Goal: Task Accomplishment & Management: Manage account settings

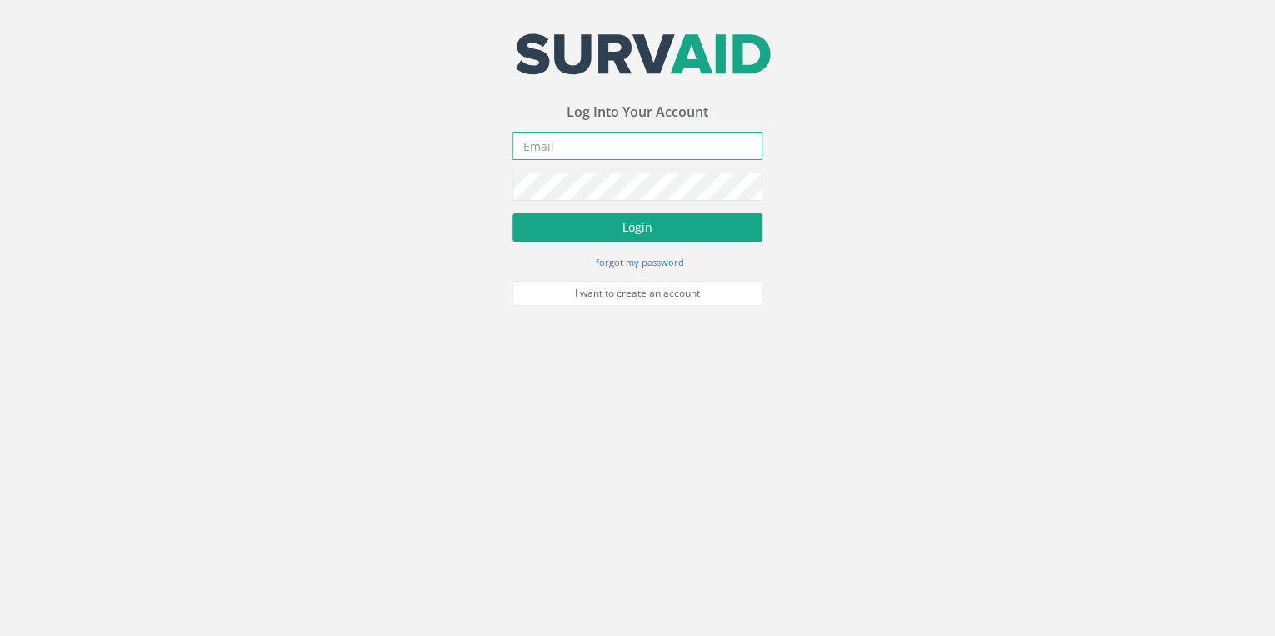
type input "[EMAIL_ADDRESS][DOMAIN_NAME]"
click at [327, 2] on button "Login" at bounding box center [637, 227] width 250 height 28
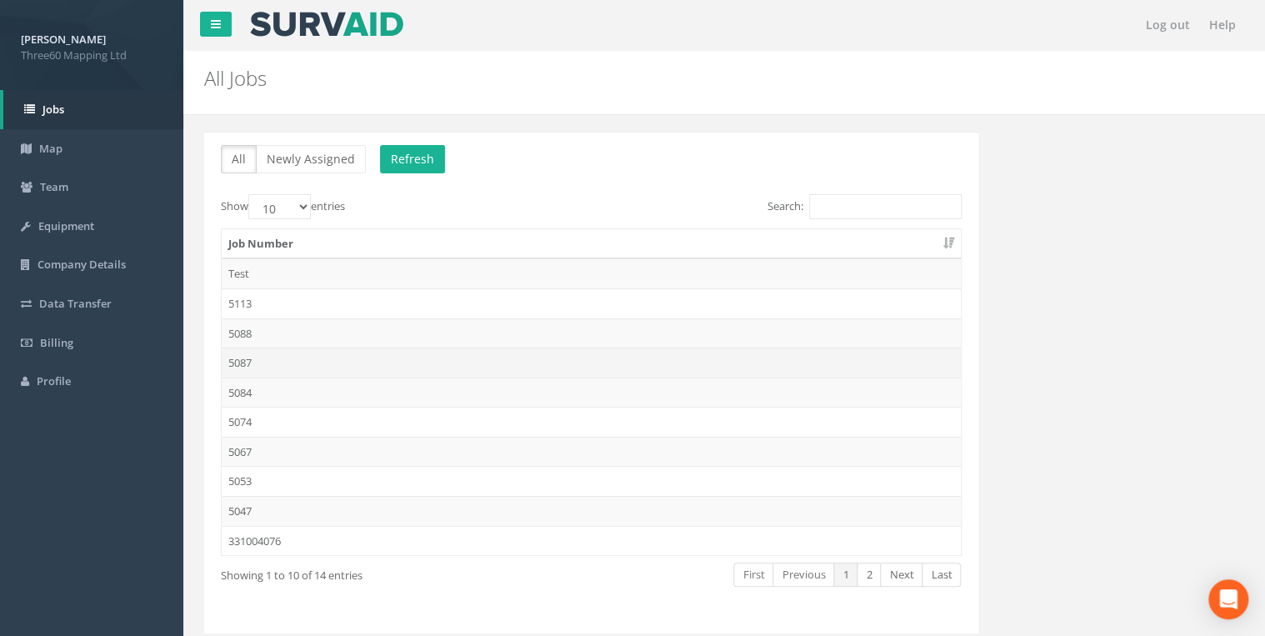
click at [230, 2] on td "5087" at bounding box center [591, 362] width 739 height 30
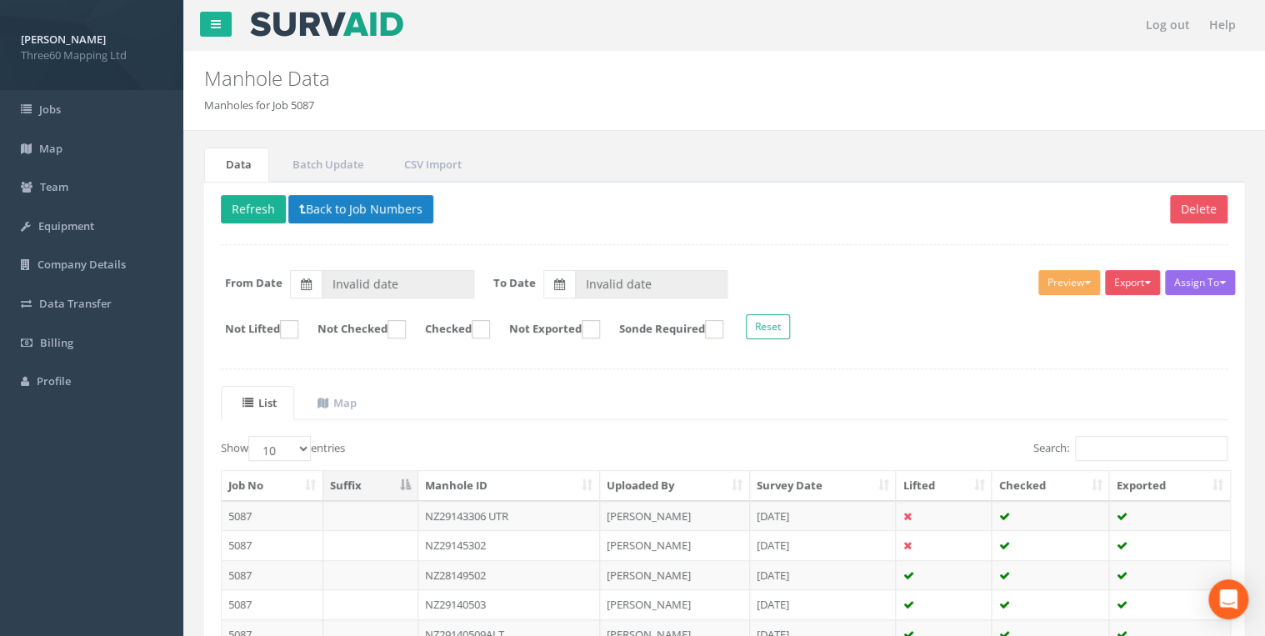
type input "[DATE]"
drag, startPoint x: 1108, startPoint y: 423, endPoint x: 1113, endPoint y: 432, distance: 9.7
click at [327, 2] on div "List Map Show 10 25 50 100 entries Search: Job No Suffix Manhole ID Uploaded By…" at bounding box center [724, 622] width 1006 height 472
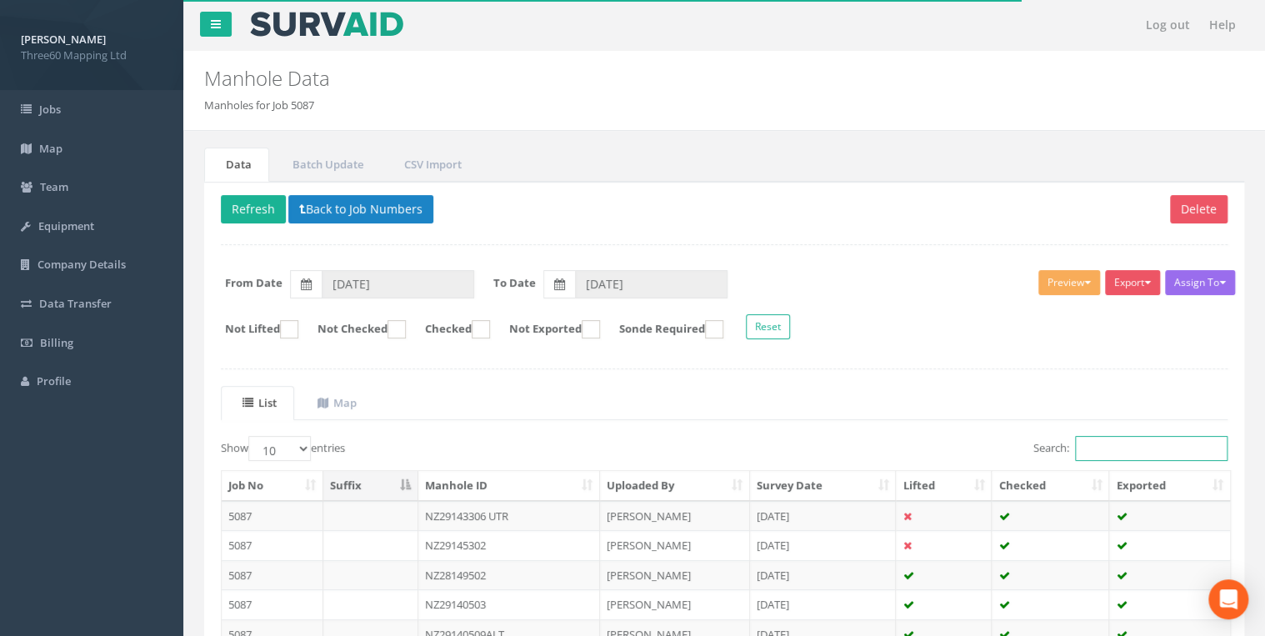
click at [327, 2] on input "Search:" at bounding box center [1151, 448] width 152 height 25
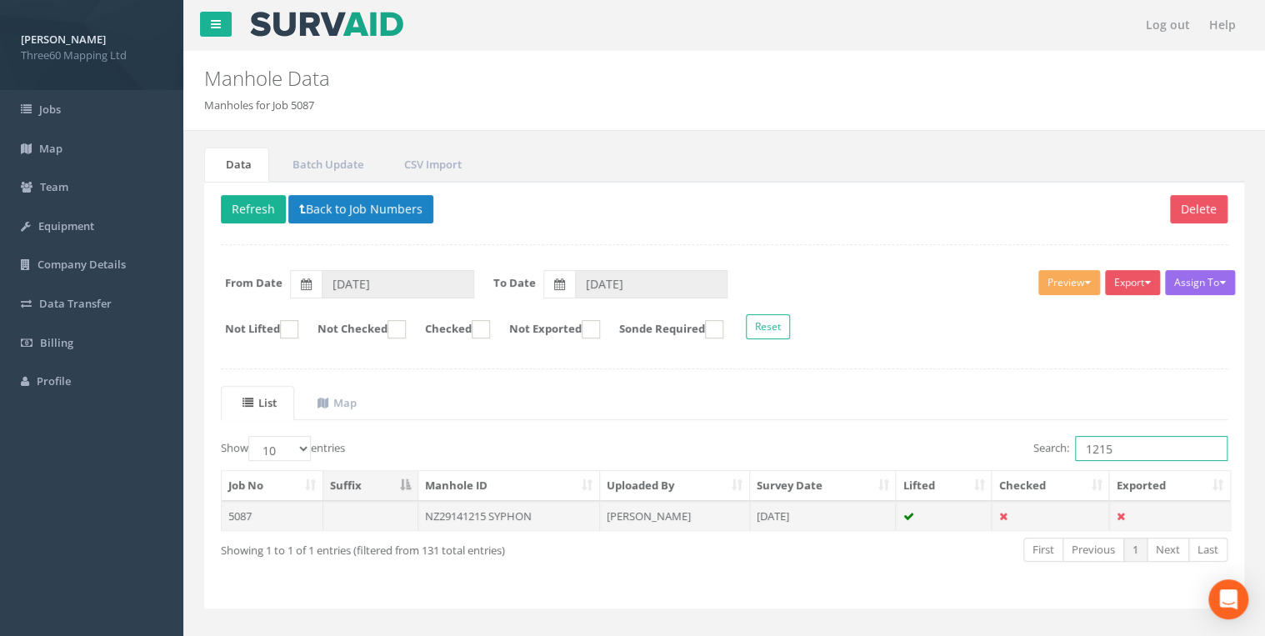
type input "1215"
click at [327, 2] on td "NZ29141215 SYPHON" at bounding box center [509, 516] width 182 height 30
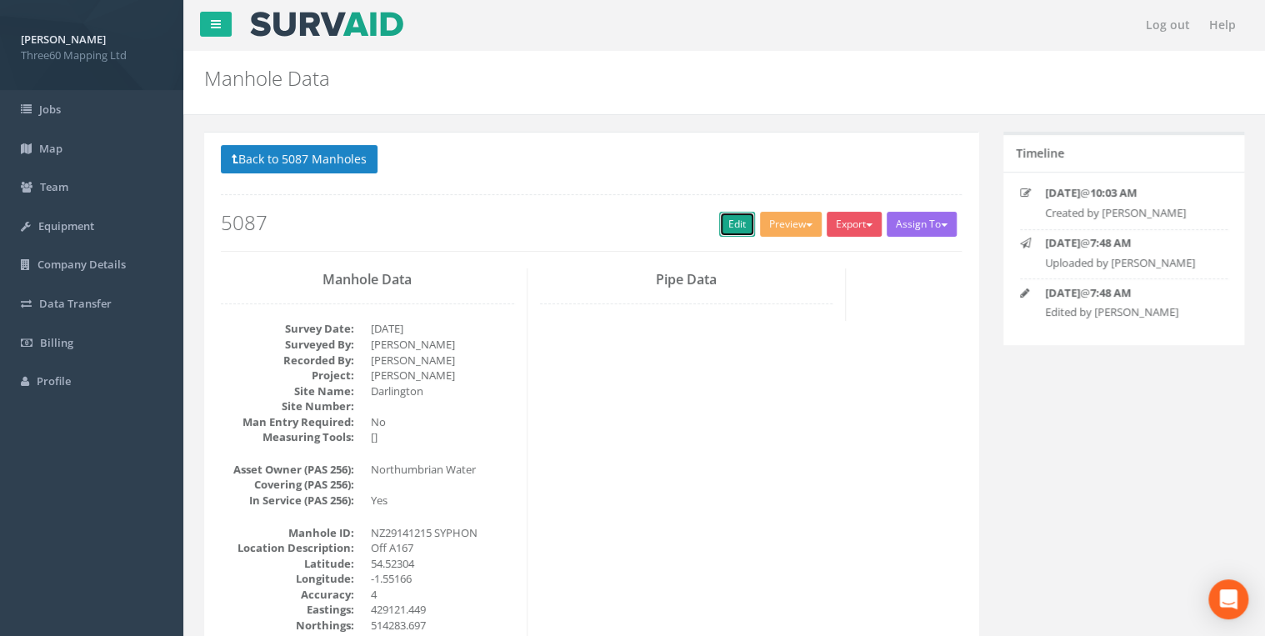
click at [327, 2] on link "Edit" at bounding box center [737, 224] width 36 height 25
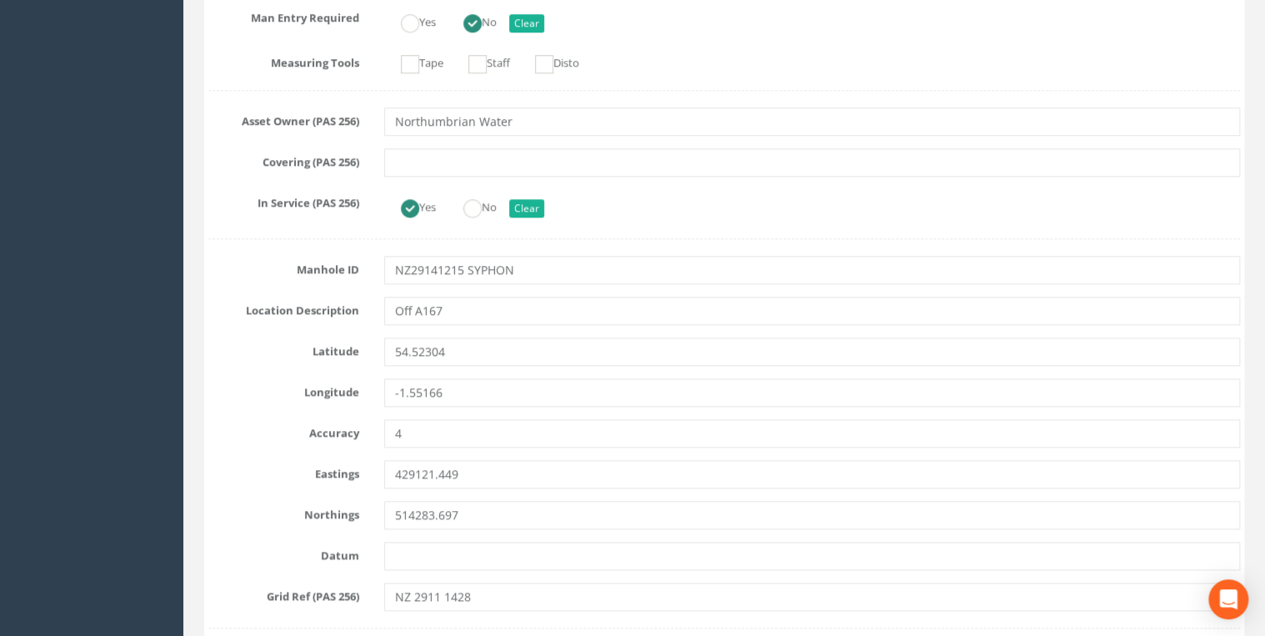
scroll to position [622, 0]
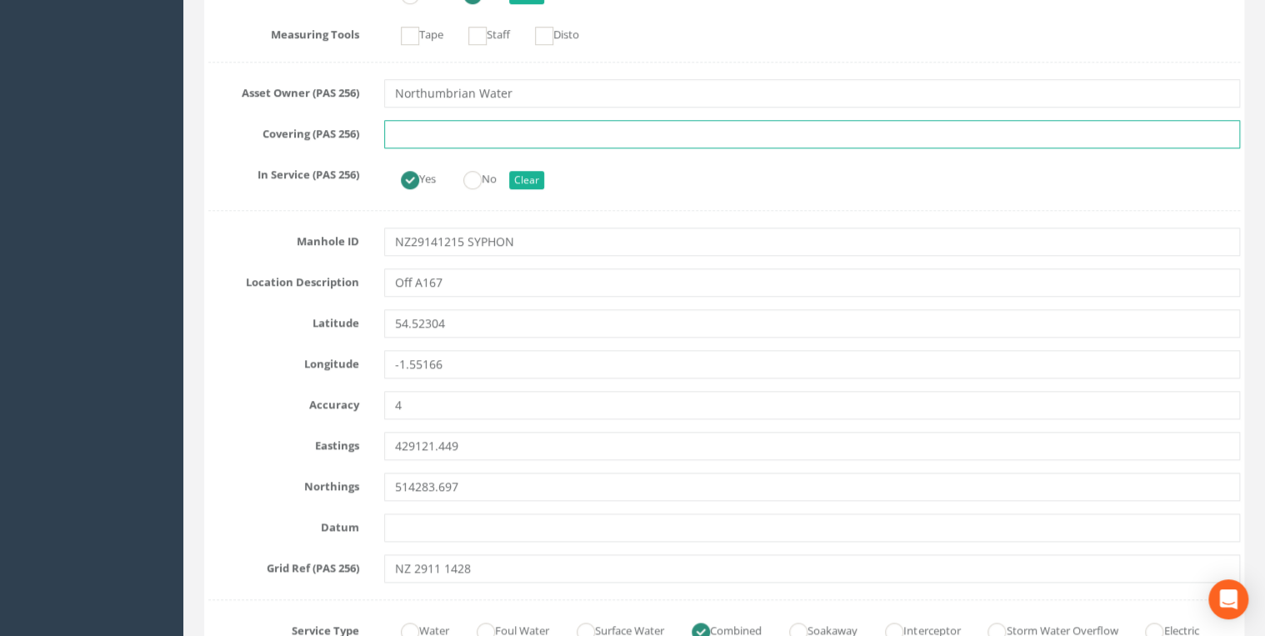
click at [327, 2] on input "text" at bounding box center [812, 134] width 856 height 28
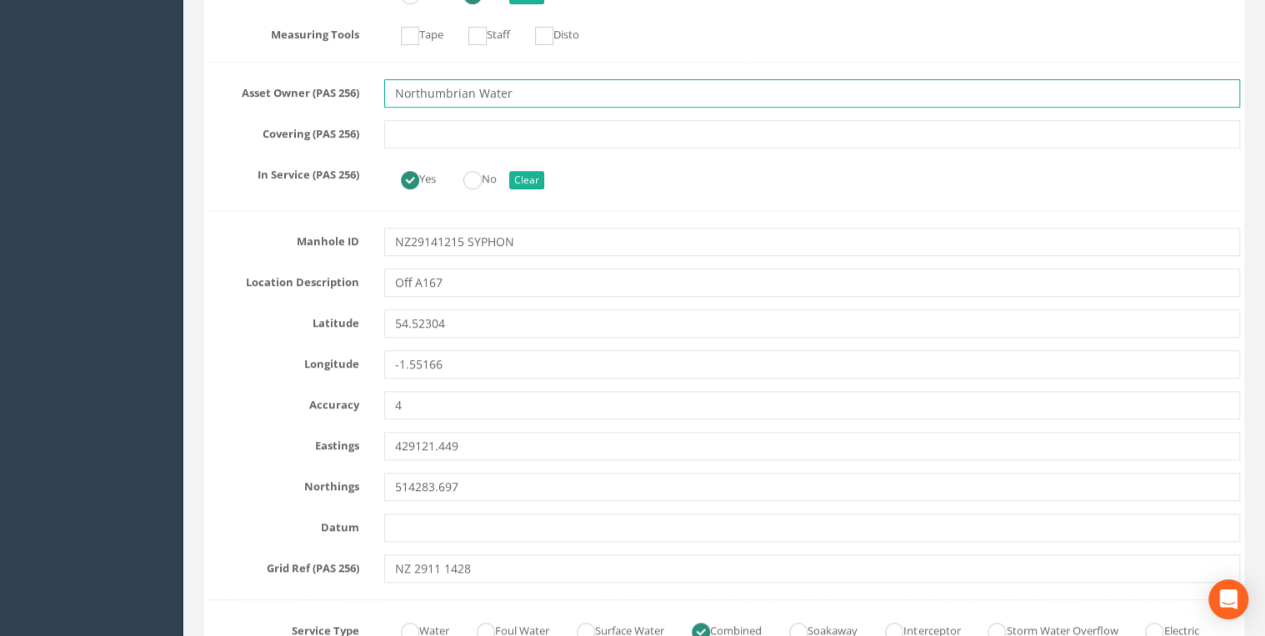
click at [327, 2] on input "Northumbrian Water" at bounding box center [812, 93] width 856 height 28
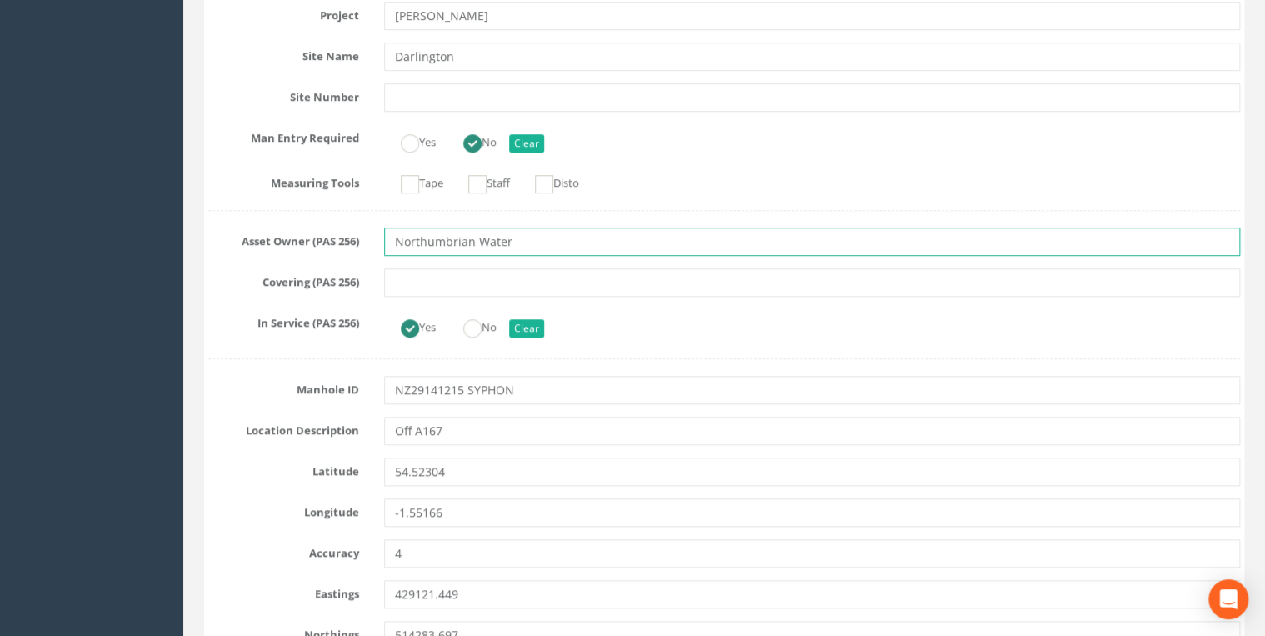
scroll to position [444, 0]
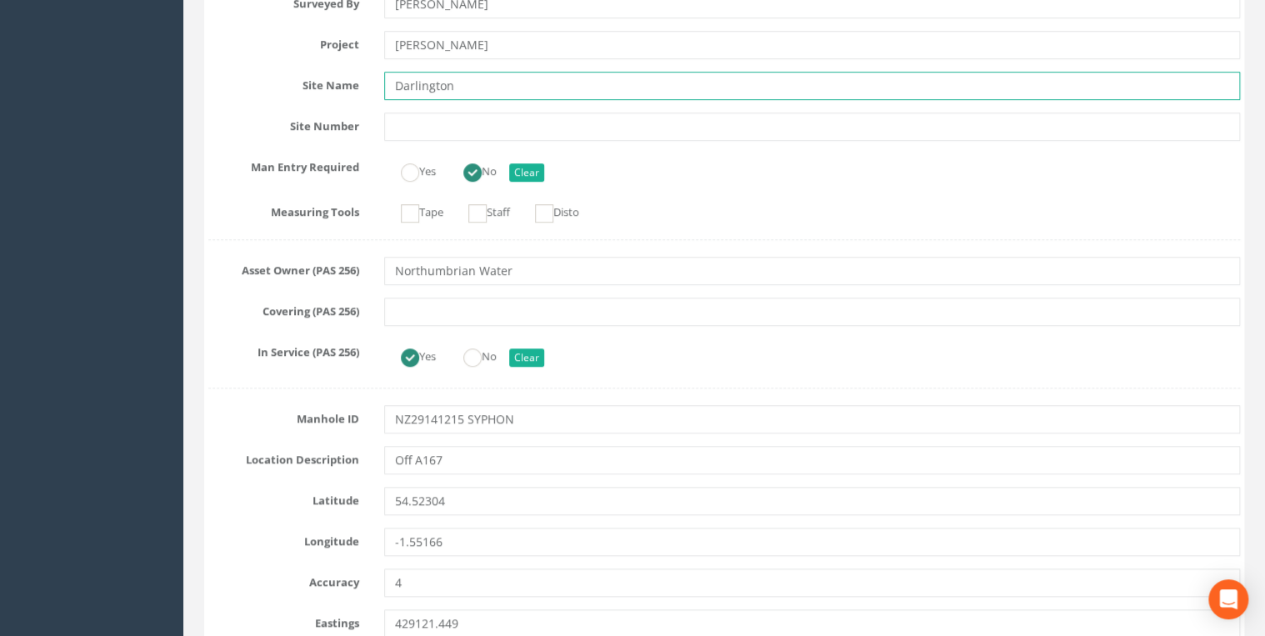
click at [327, 2] on input "Darlington" at bounding box center [812, 86] width 856 height 28
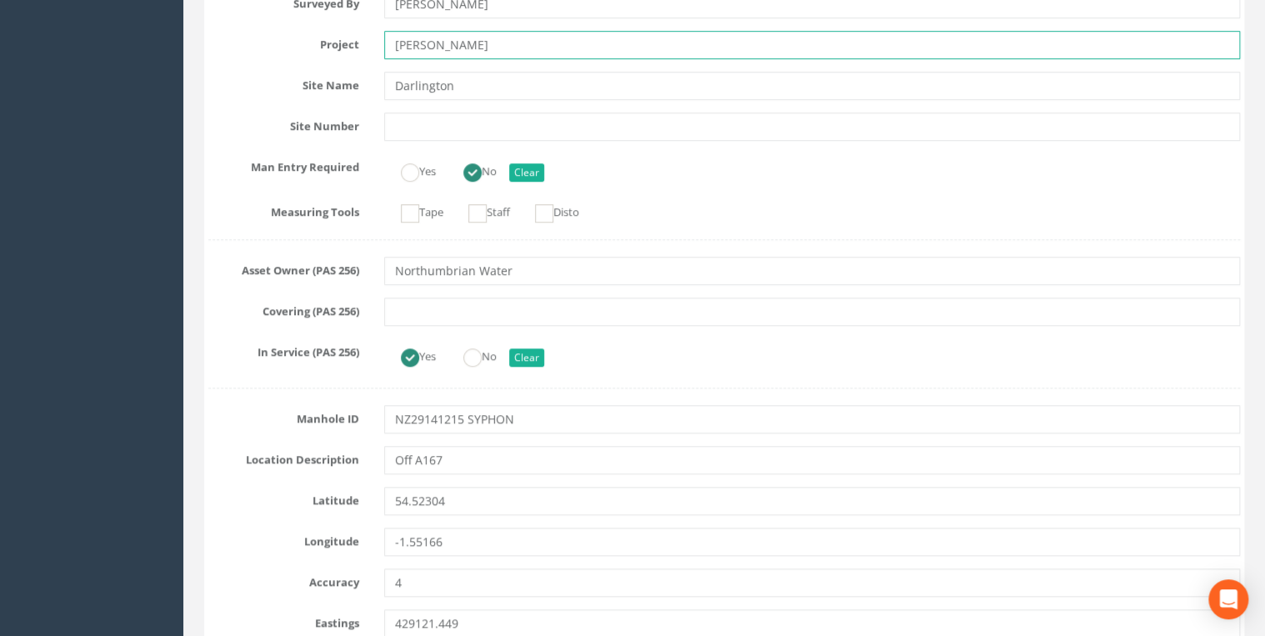
click at [327, 2] on input "[PERSON_NAME]" at bounding box center [812, 45] width 856 height 28
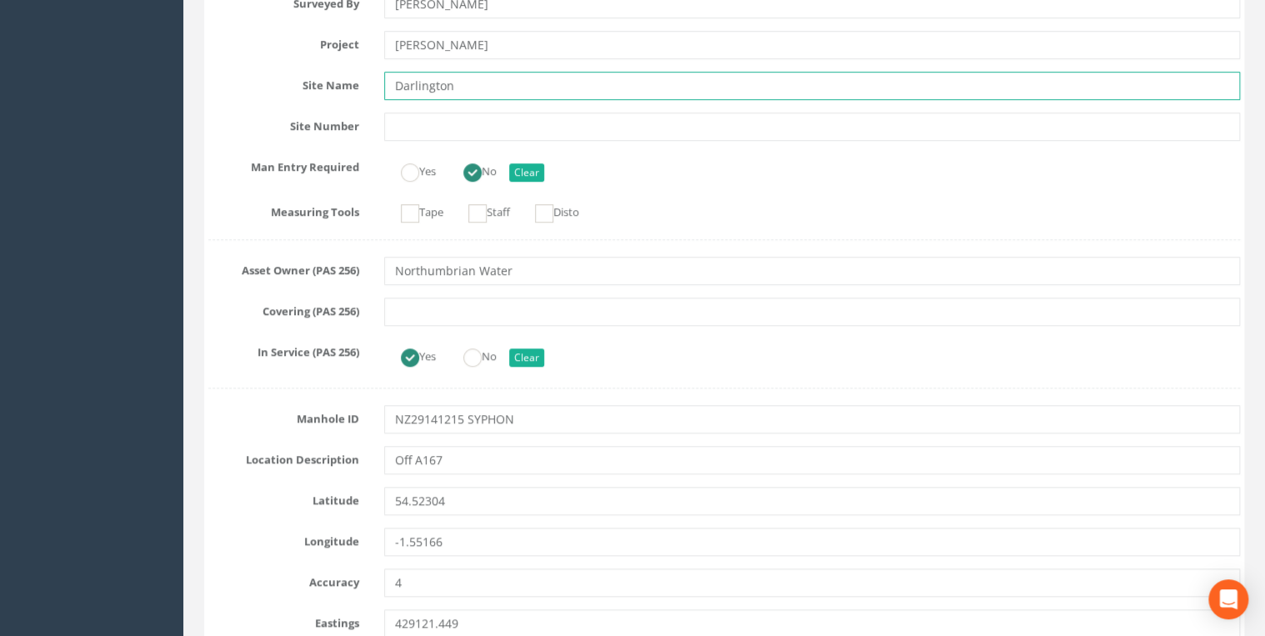
click at [327, 2] on input "Darlington" at bounding box center [812, 86] width 856 height 28
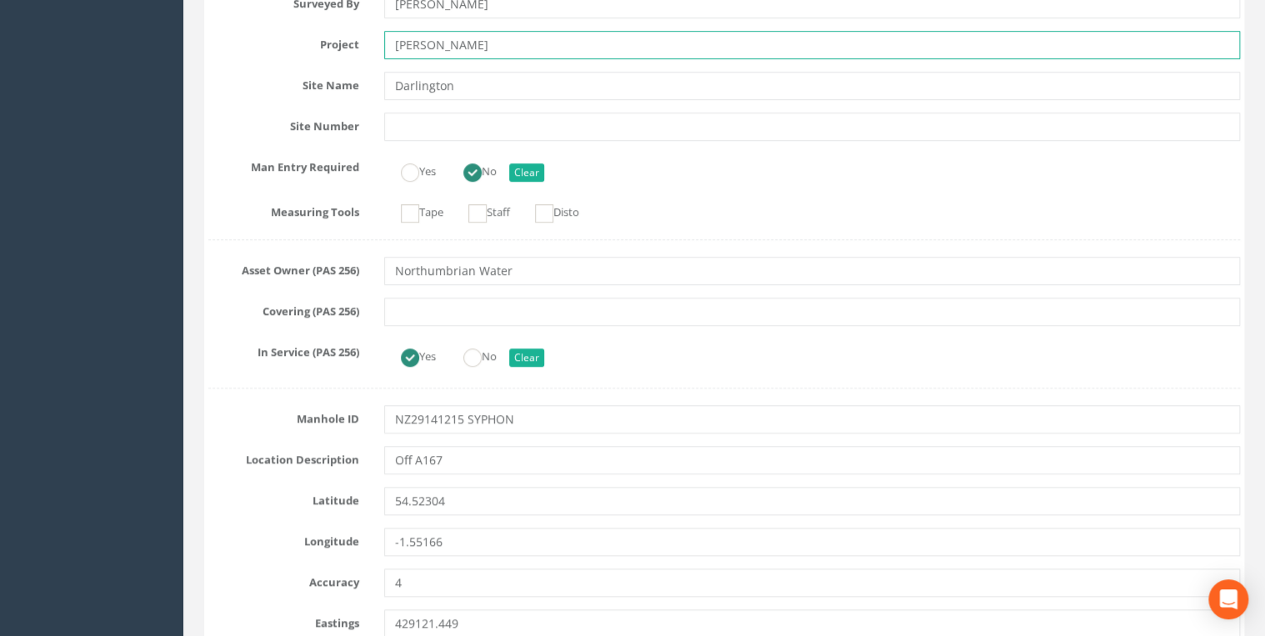
click at [327, 2] on input "[PERSON_NAME]" at bounding box center [812, 45] width 856 height 28
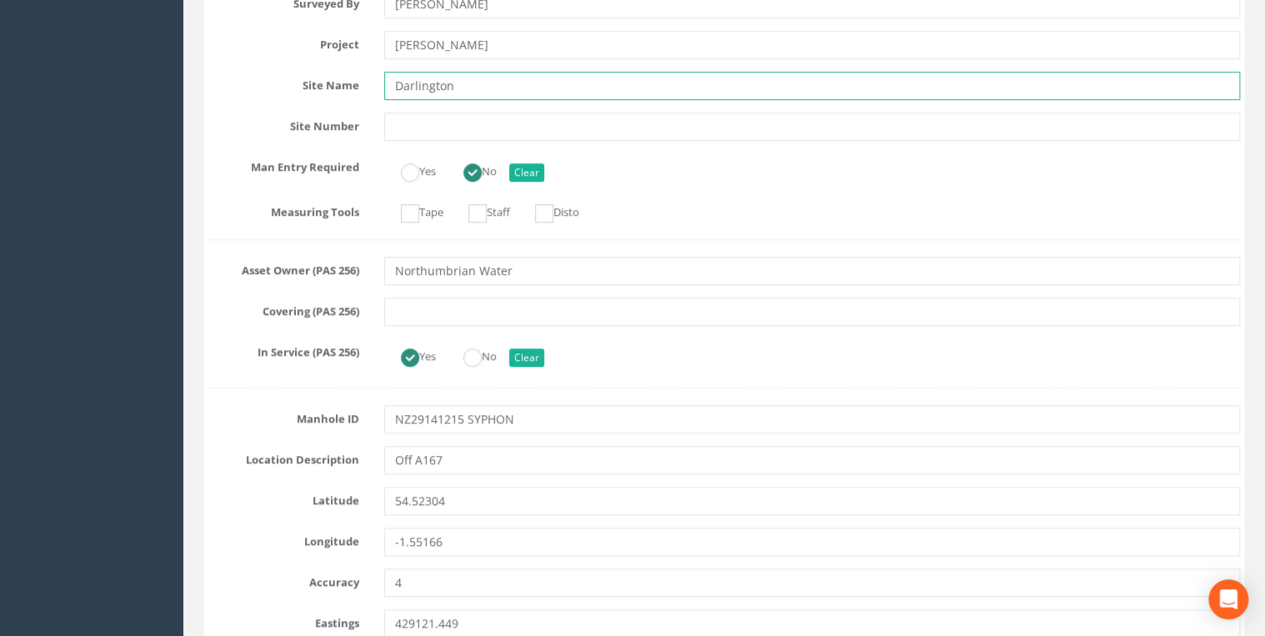
click at [327, 2] on input "Darlington" at bounding box center [812, 86] width 856 height 28
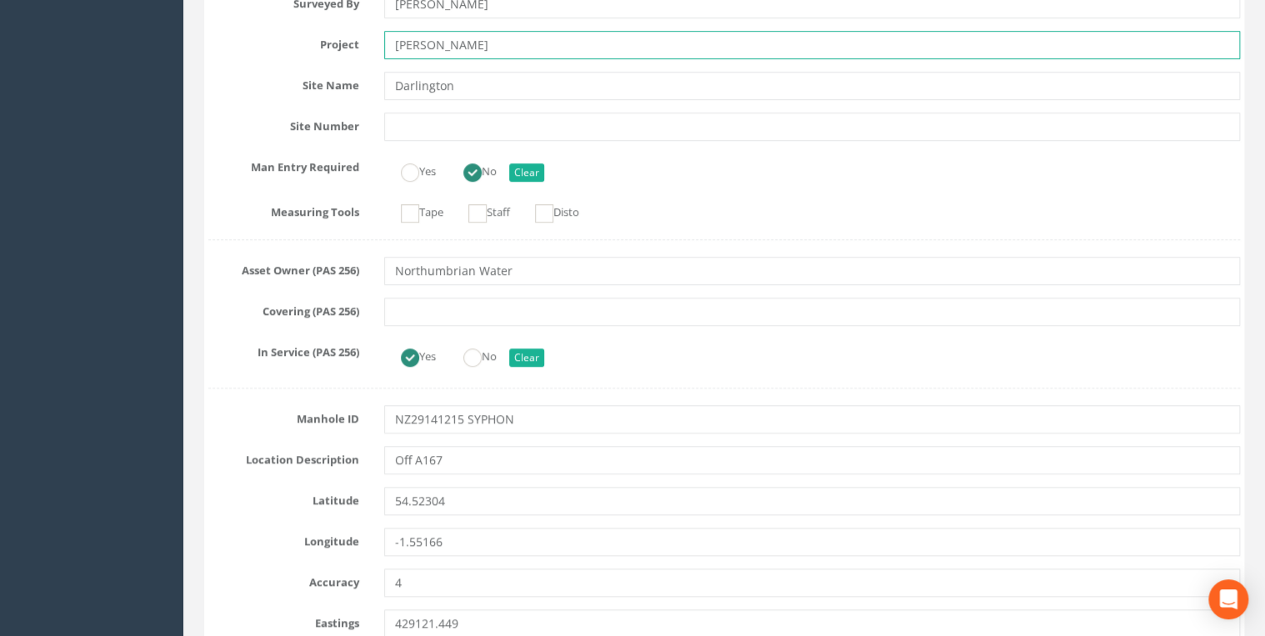
click at [327, 2] on input "[PERSON_NAME]" at bounding box center [812, 45] width 856 height 28
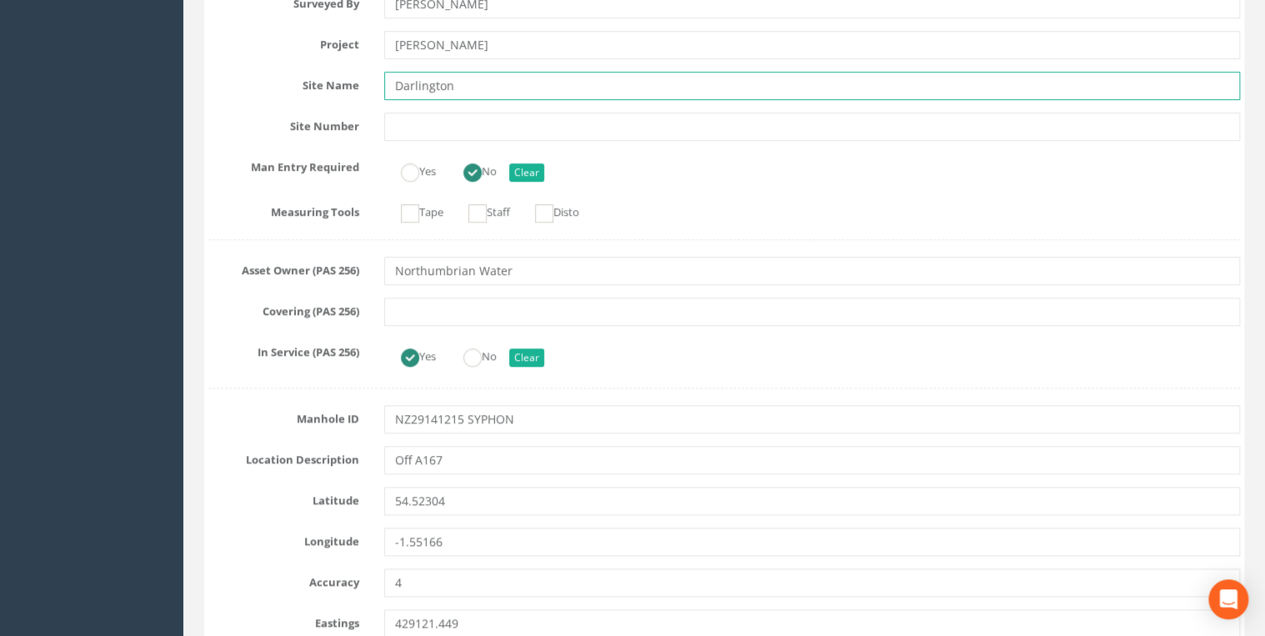
drag, startPoint x: 462, startPoint y: 93, endPoint x: 463, endPoint y: 65, distance: 28.4
click at [327, 2] on input "Darlington" at bounding box center [812, 86] width 856 height 28
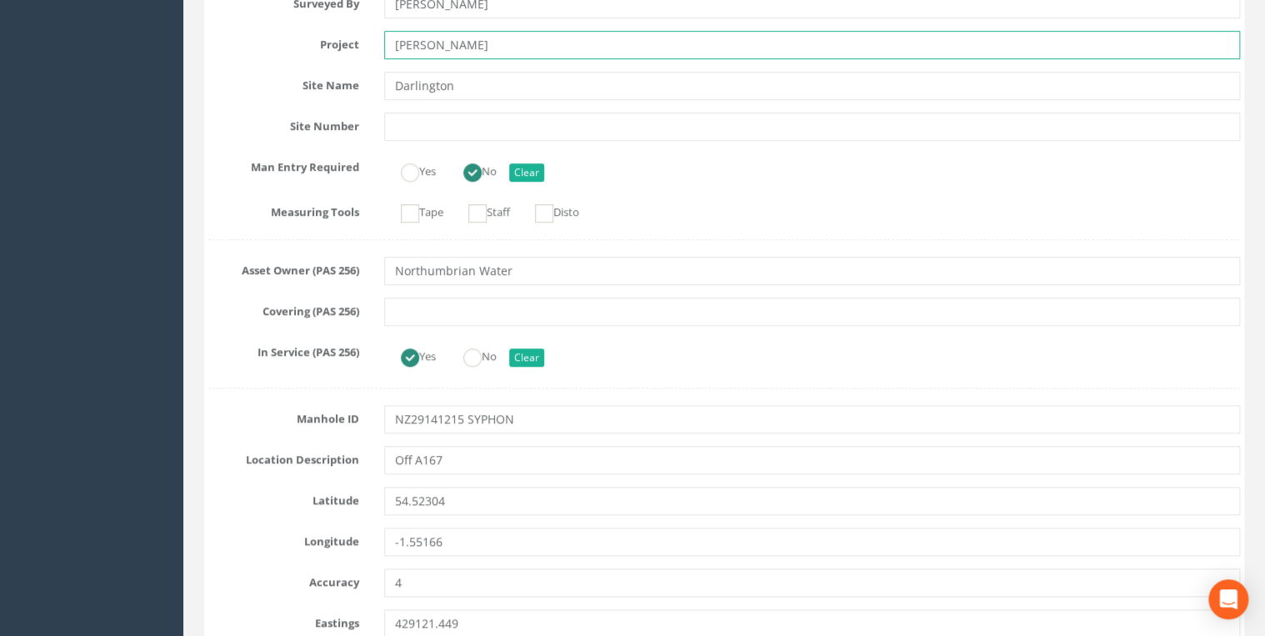
click at [327, 2] on input "[PERSON_NAME]" at bounding box center [812, 45] width 856 height 28
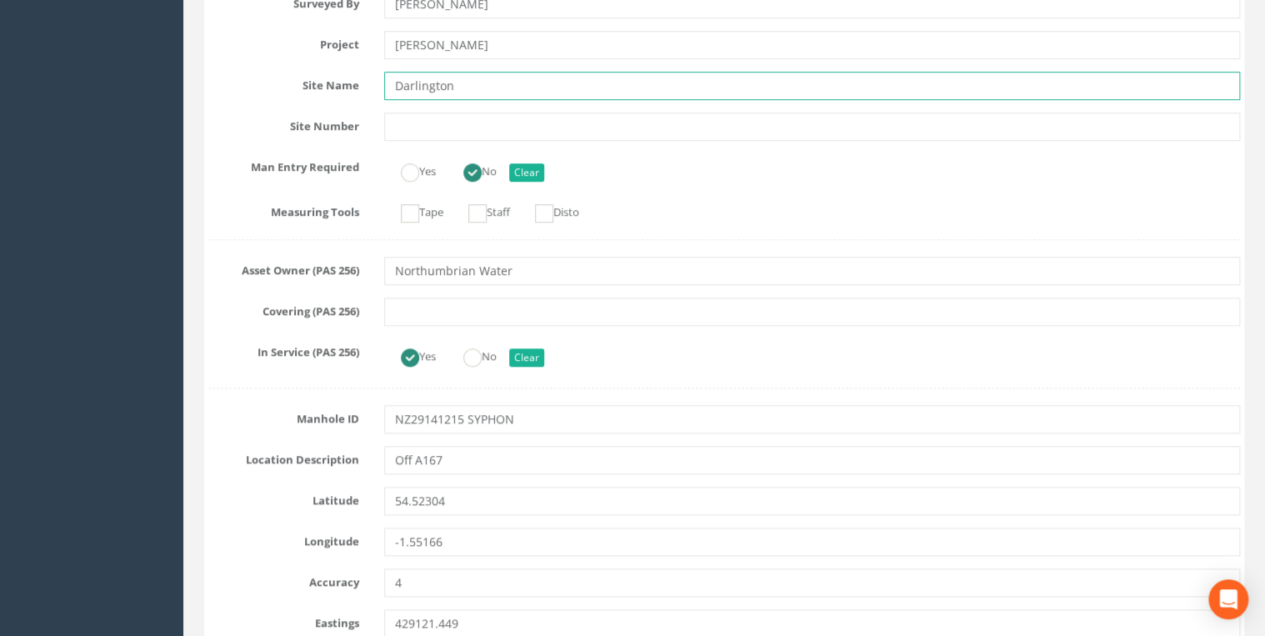
click at [327, 2] on input "Darlington" at bounding box center [812, 86] width 856 height 28
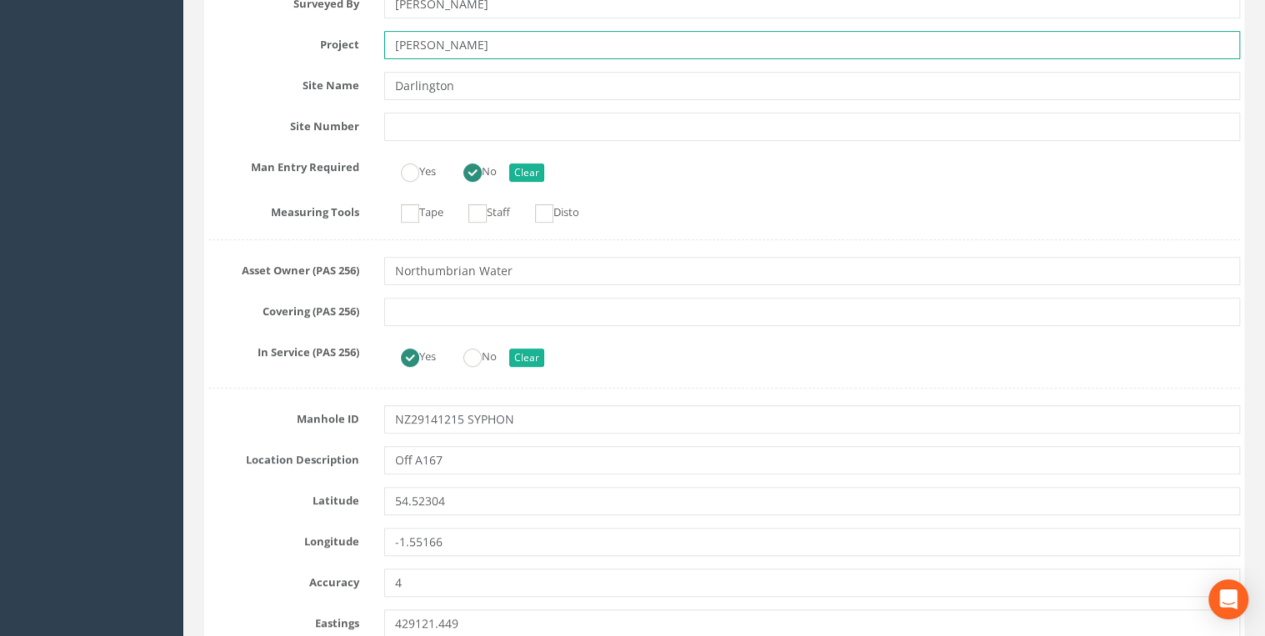
click at [327, 2] on input "[PERSON_NAME]" at bounding box center [812, 45] width 856 height 28
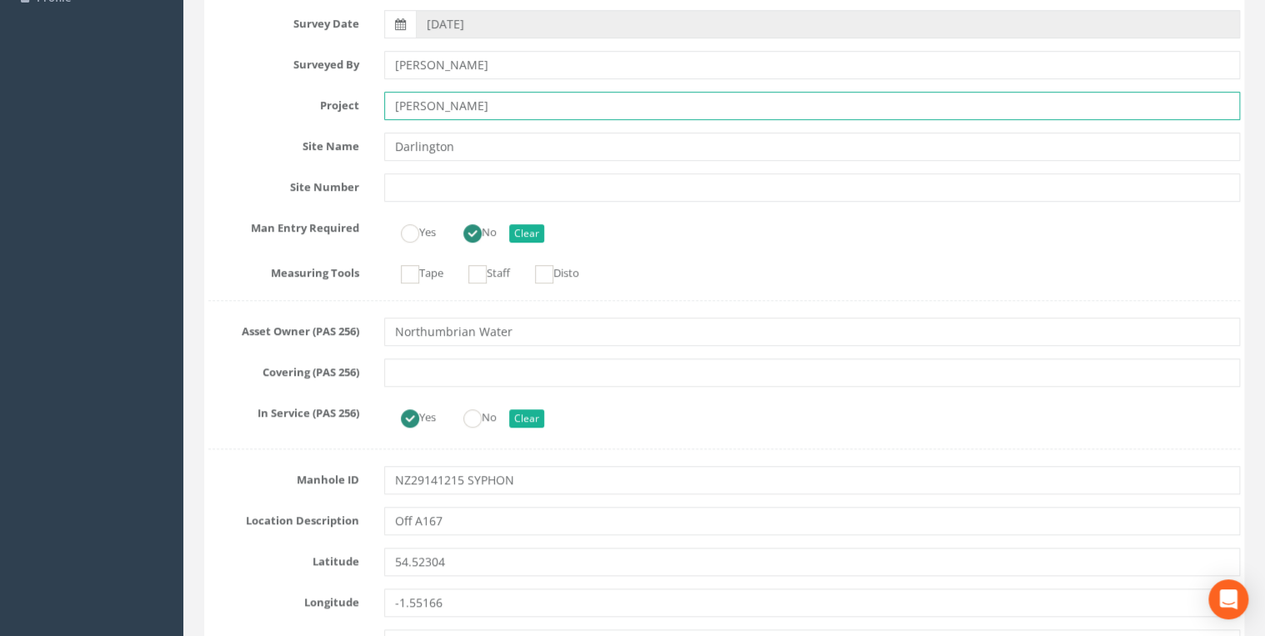
scroll to position [355, 0]
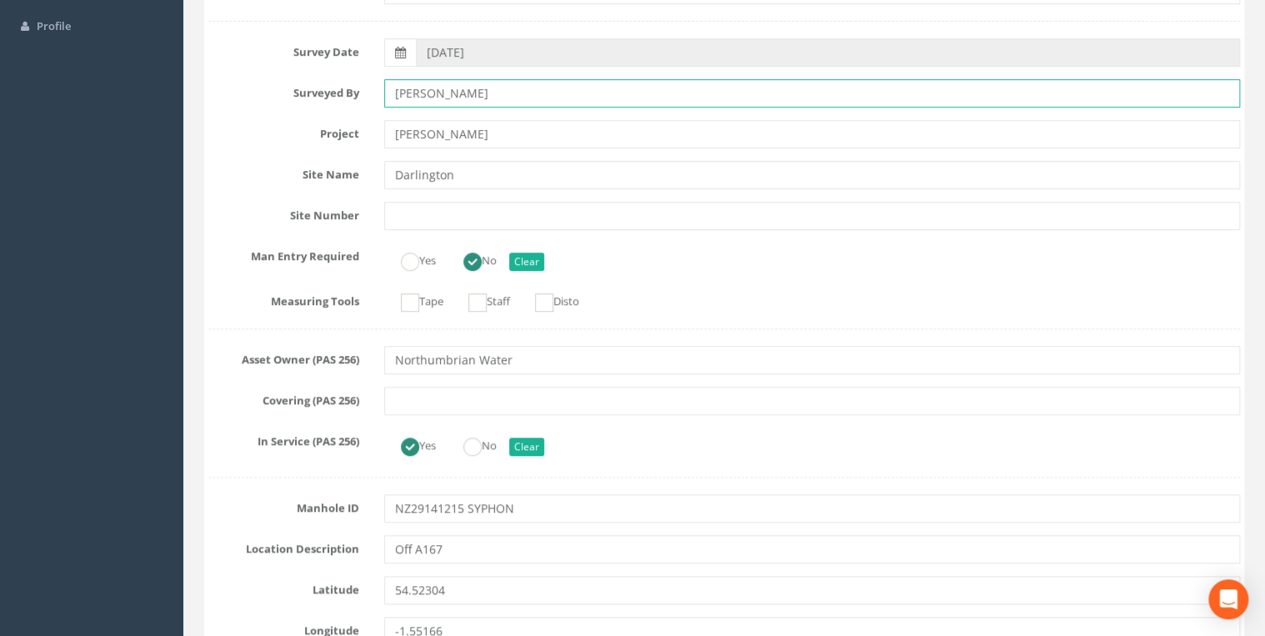
click at [327, 2] on input "[PERSON_NAME]" at bounding box center [812, 93] width 856 height 28
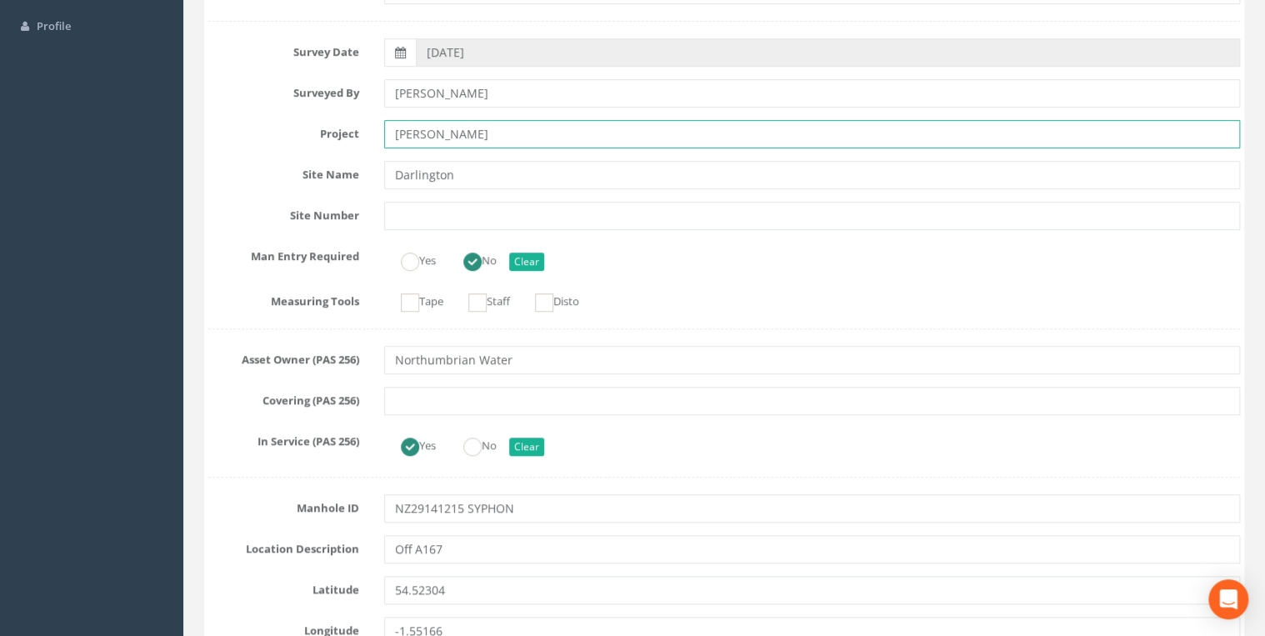
click at [327, 2] on input "[PERSON_NAME]" at bounding box center [812, 134] width 856 height 28
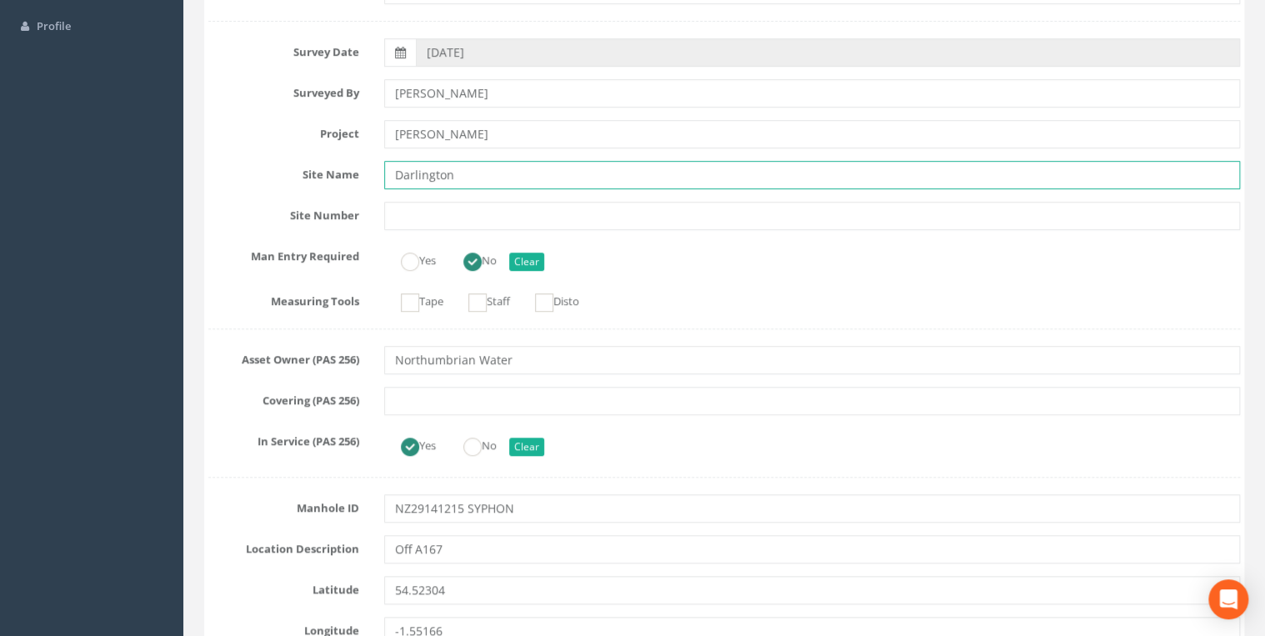
click at [327, 2] on input "Darlington" at bounding box center [812, 175] width 856 height 28
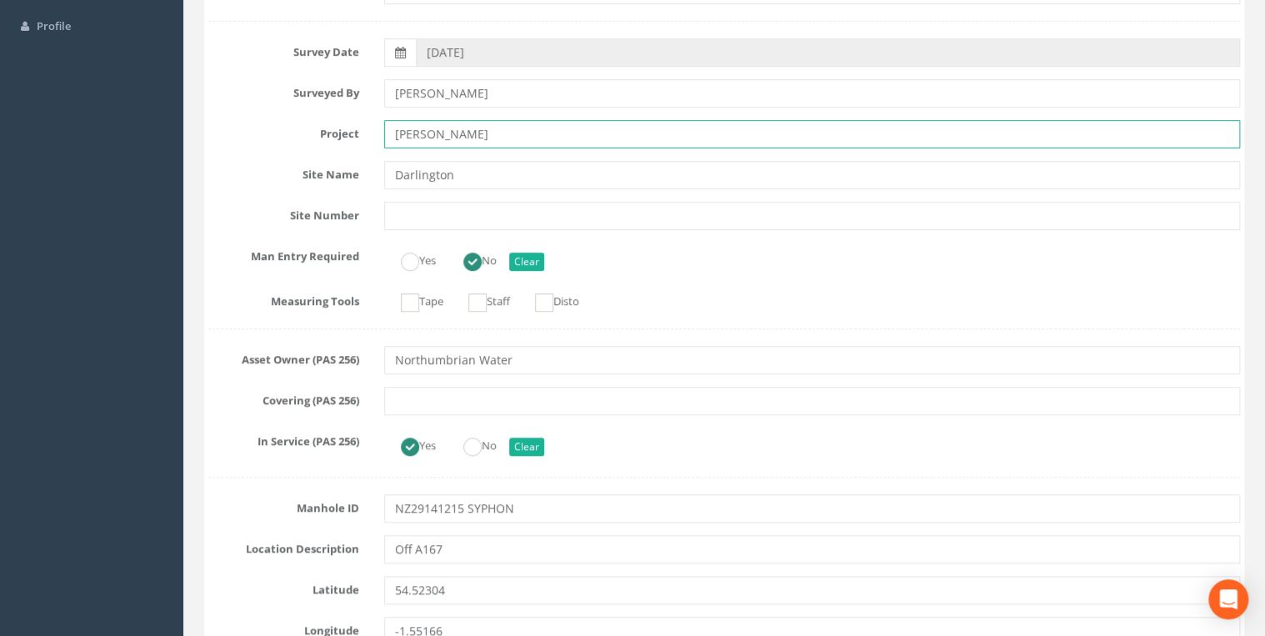
click at [327, 2] on input "[PERSON_NAME]" at bounding box center [812, 134] width 856 height 28
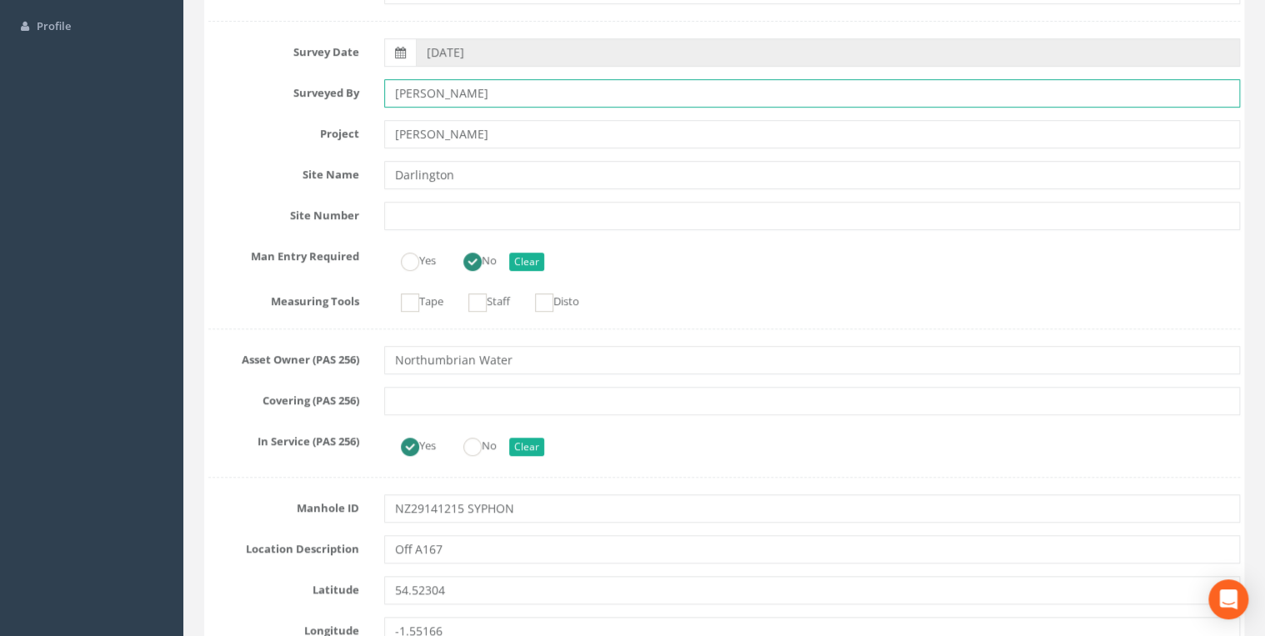
click at [327, 2] on input "[PERSON_NAME]" at bounding box center [812, 93] width 856 height 28
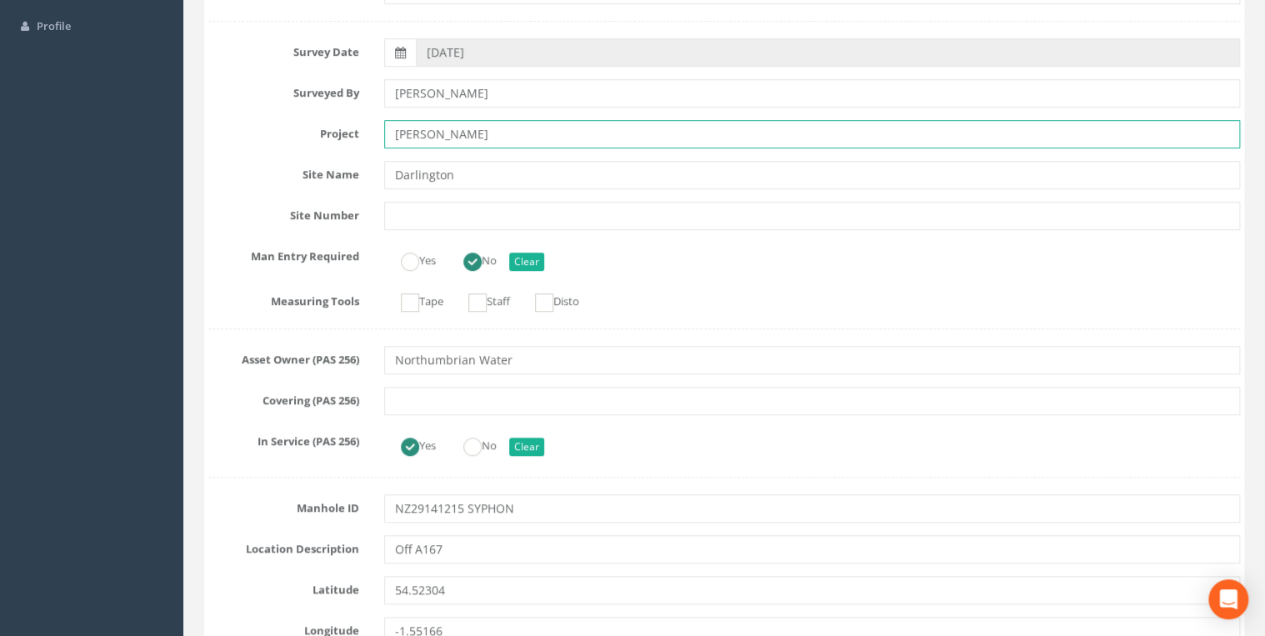
click at [327, 2] on input "[PERSON_NAME]" at bounding box center [812, 134] width 856 height 28
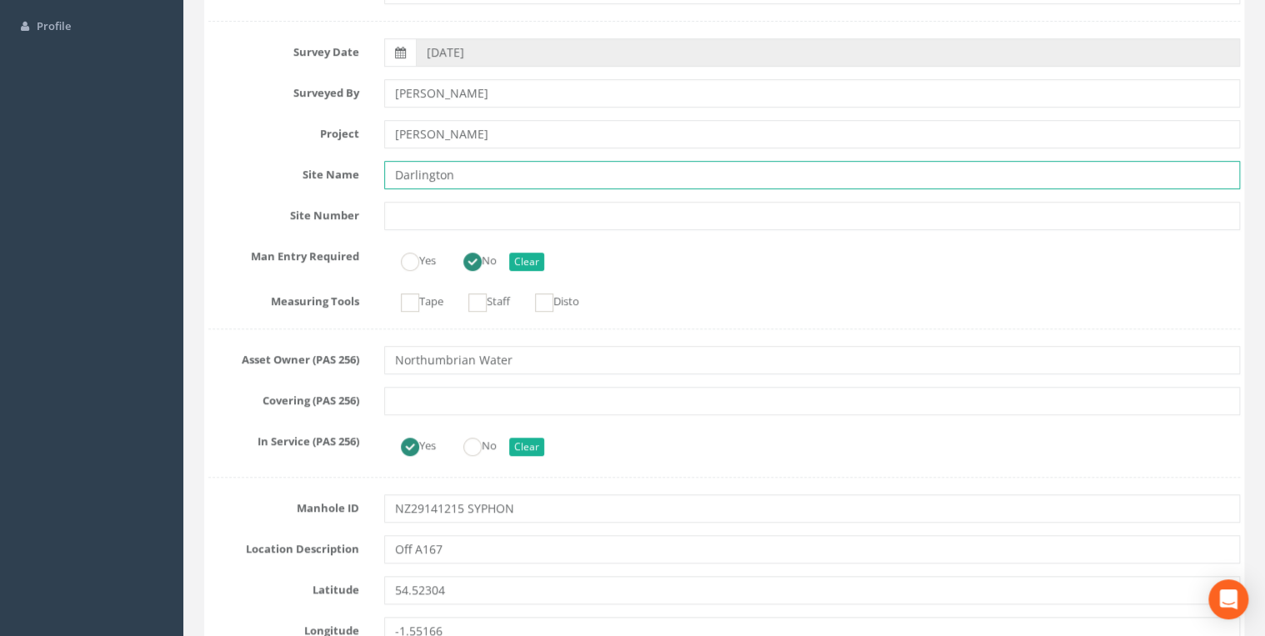
click at [327, 2] on input "Darlington" at bounding box center [812, 175] width 856 height 28
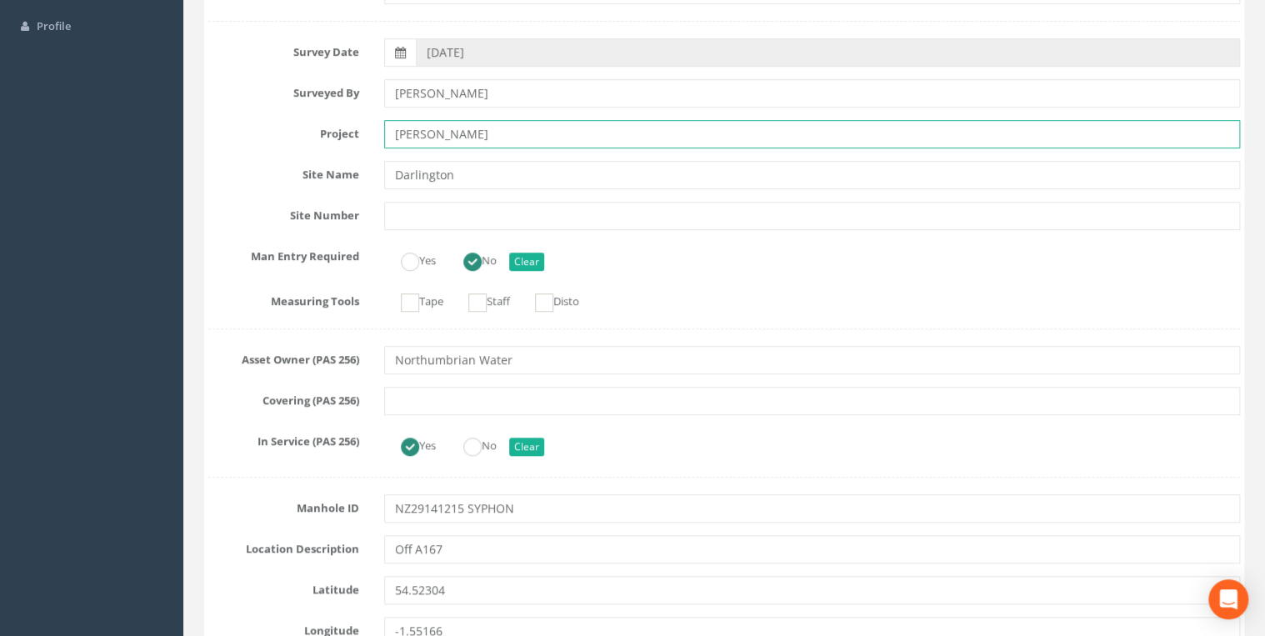
click at [327, 2] on input "[PERSON_NAME]" at bounding box center [812, 134] width 856 height 28
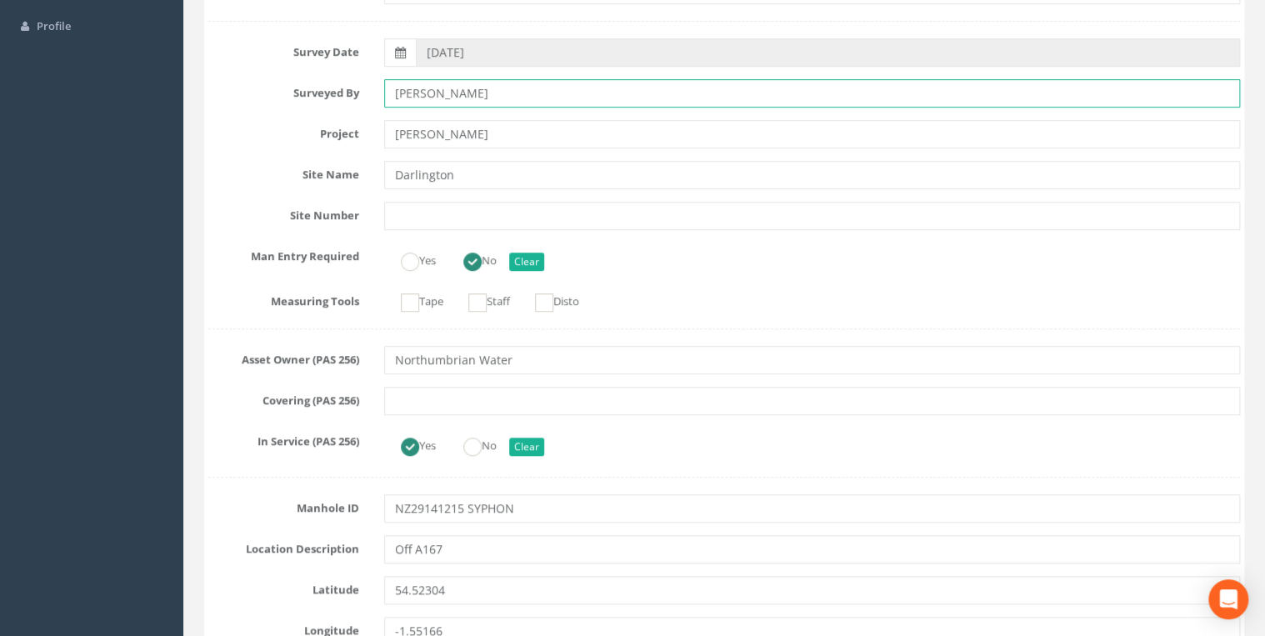
click at [327, 2] on input "[PERSON_NAME]" at bounding box center [812, 93] width 856 height 28
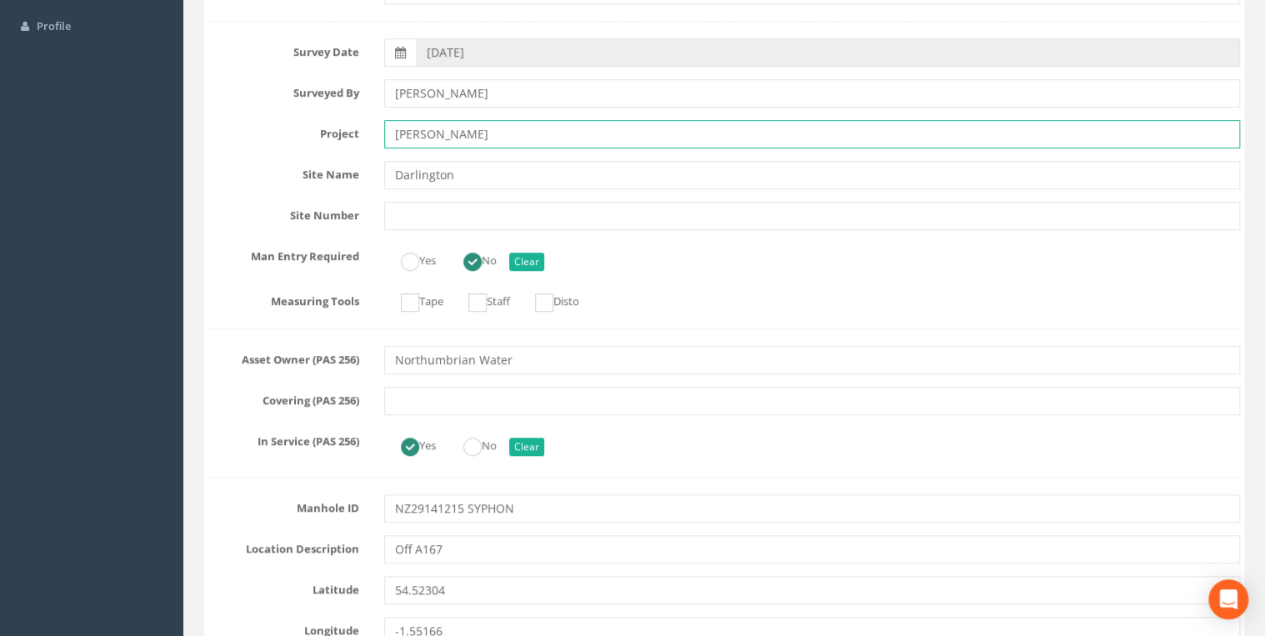
click at [327, 2] on input "[PERSON_NAME]" at bounding box center [812, 134] width 856 height 28
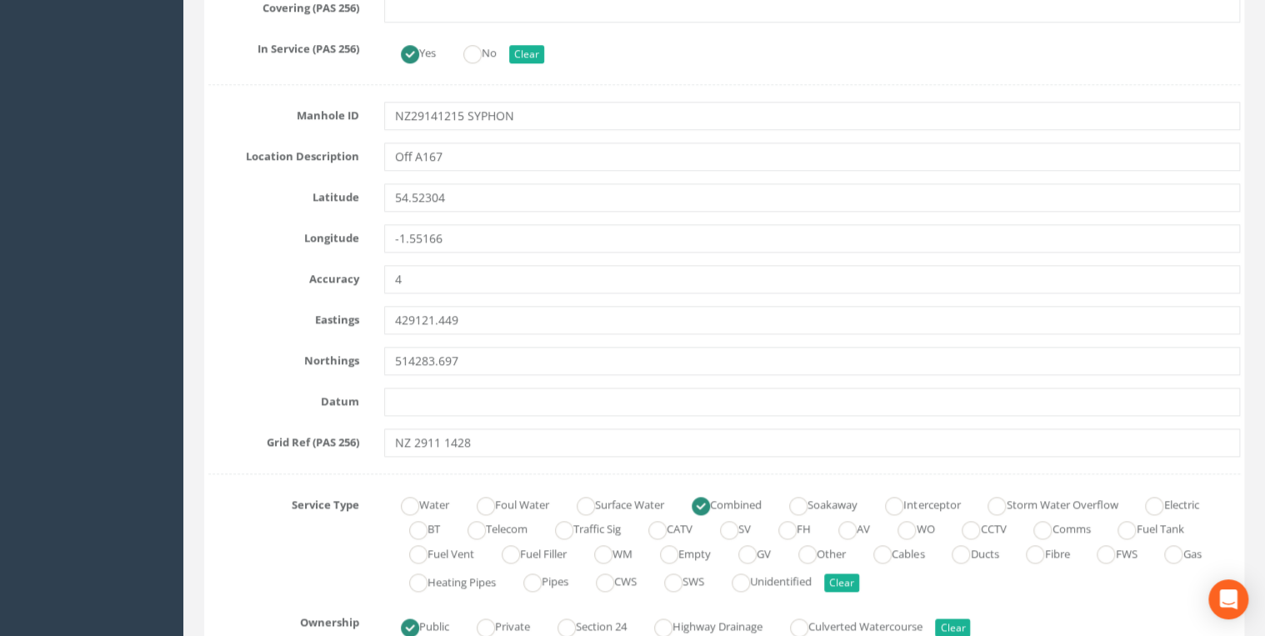
scroll to position [711, 0]
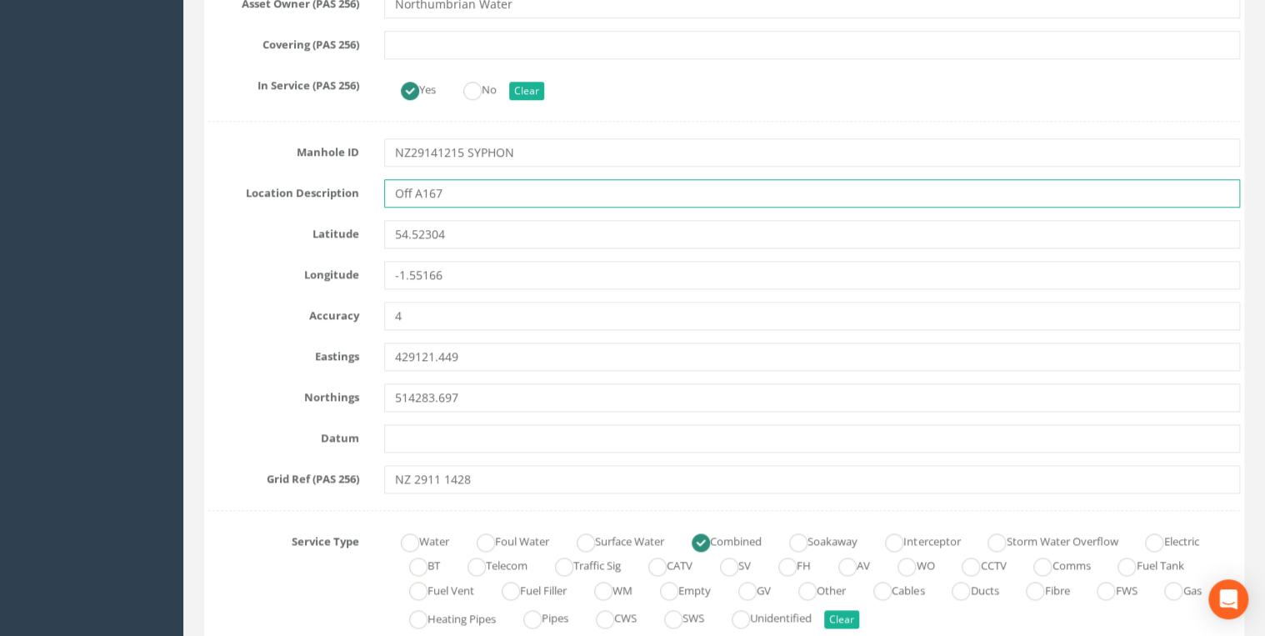
drag, startPoint x: 450, startPoint y: 190, endPoint x: 358, endPoint y: 197, distance: 91.9
click at [327, 2] on div "Location Description Off A167" at bounding box center [724, 193] width 1056 height 28
click at [327, 2] on input "Off A167" at bounding box center [812, 193] width 856 height 28
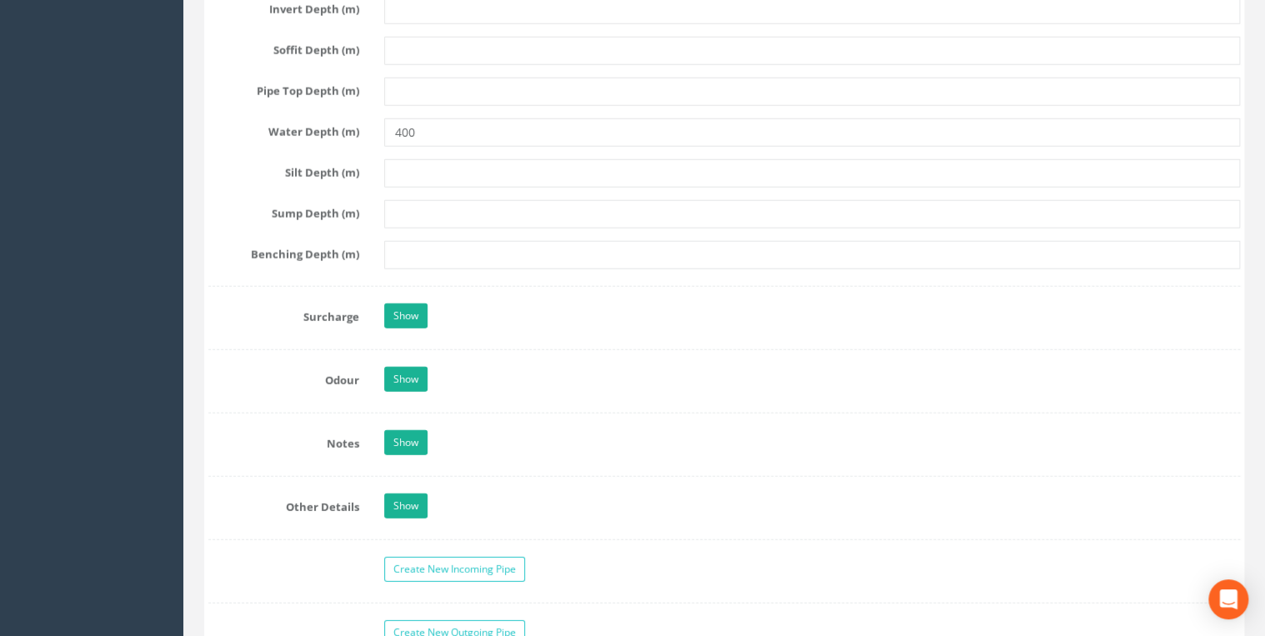
scroll to position [2399, 0]
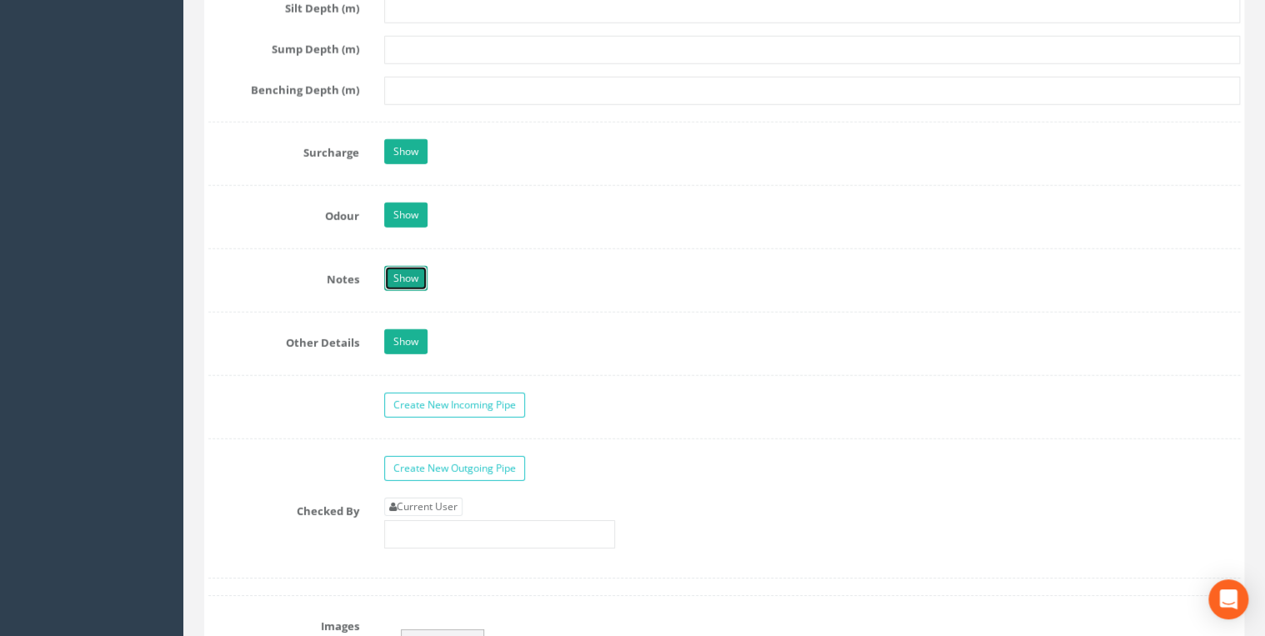
click at [327, 2] on link "Show" at bounding box center [405, 278] width 43 height 25
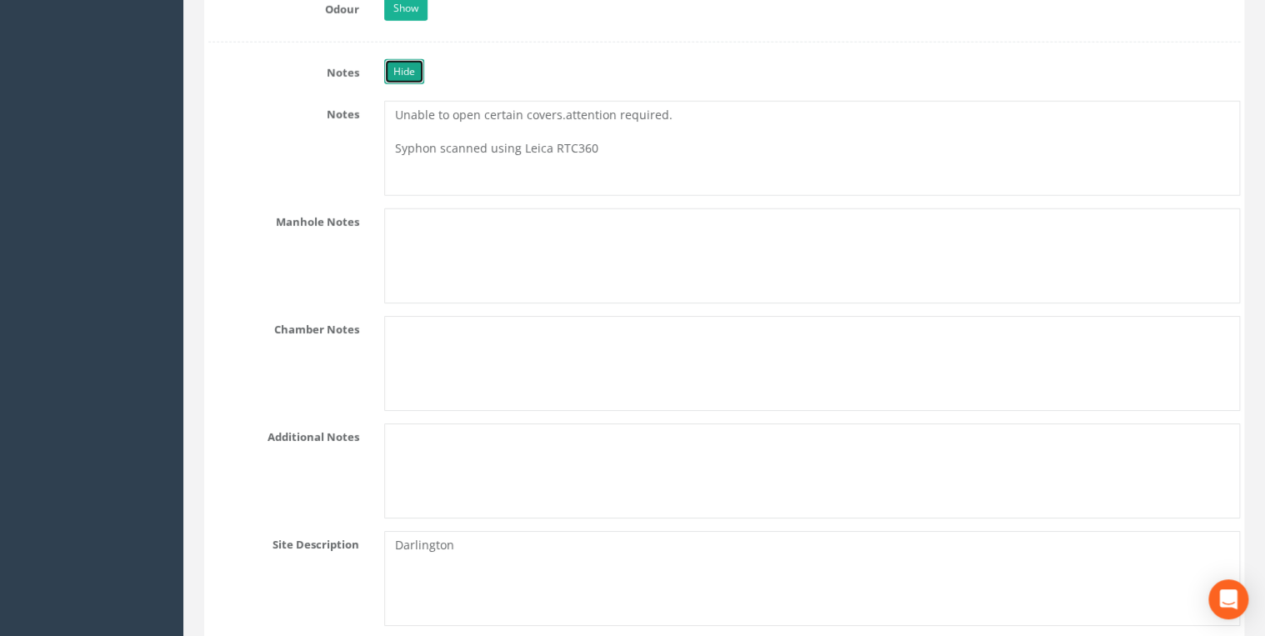
scroll to position [2577, 0]
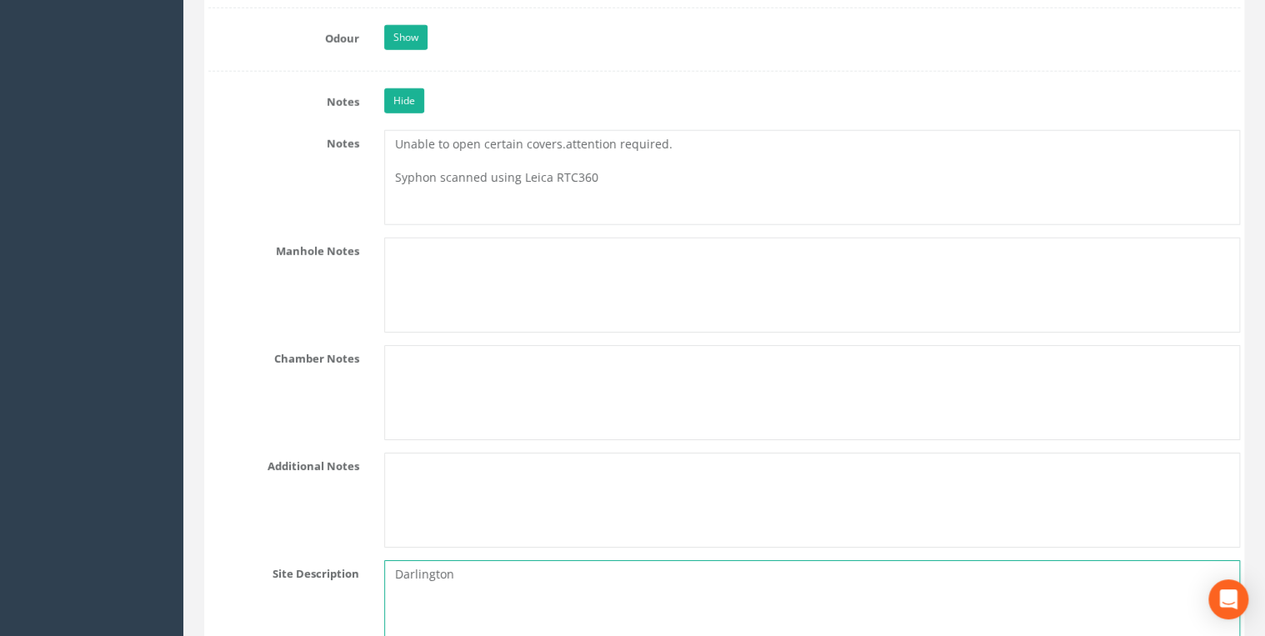
drag, startPoint x: 459, startPoint y: 572, endPoint x: 338, endPoint y: 555, distance: 122.0
click at [327, 2] on div "Site Description [GEOGRAPHIC_DATA]" at bounding box center [724, 607] width 1056 height 95
paste textarea "Off A167"
type textarea "Off A167"
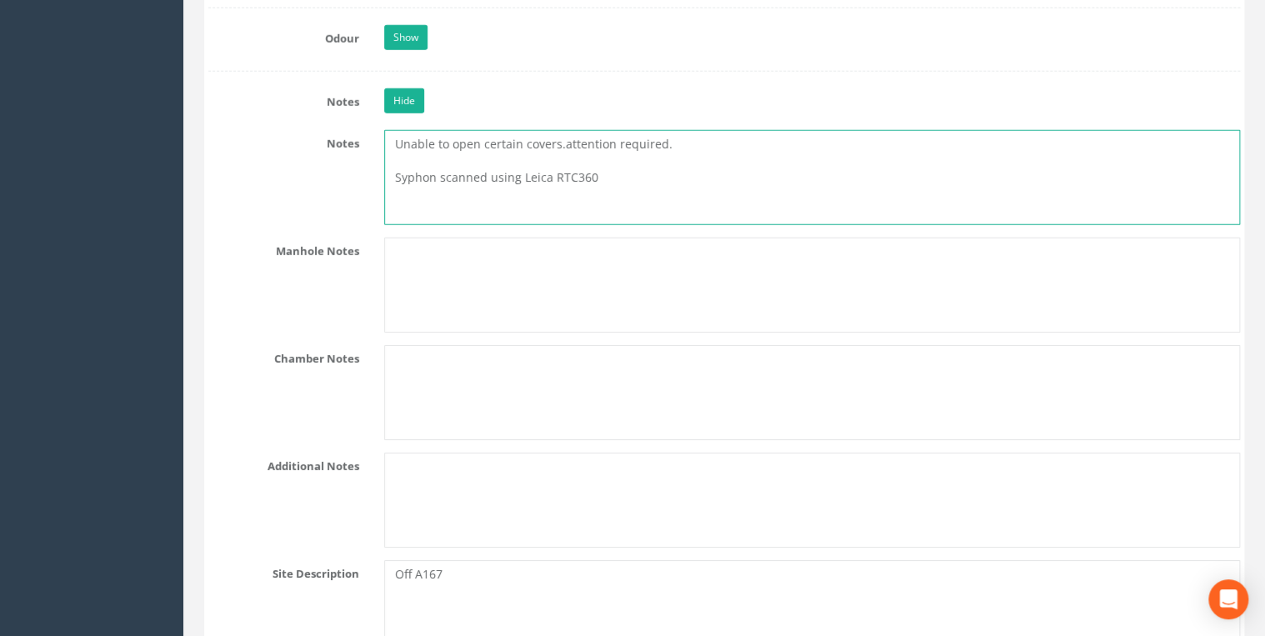
click at [327, 2] on textarea "Unable to open certain covers.attention required. Syphon scanned using Leica RT…" at bounding box center [812, 177] width 856 height 95
click at [327, 2] on textarea "Unable to open certain covers. attention required. Syphon scanned using Leica R…" at bounding box center [812, 177] width 856 height 95
click at [327, 2] on textarea "Unable to open certain covers. Attention required. Syphon scanned using Leica R…" at bounding box center [812, 177] width 856 height 95
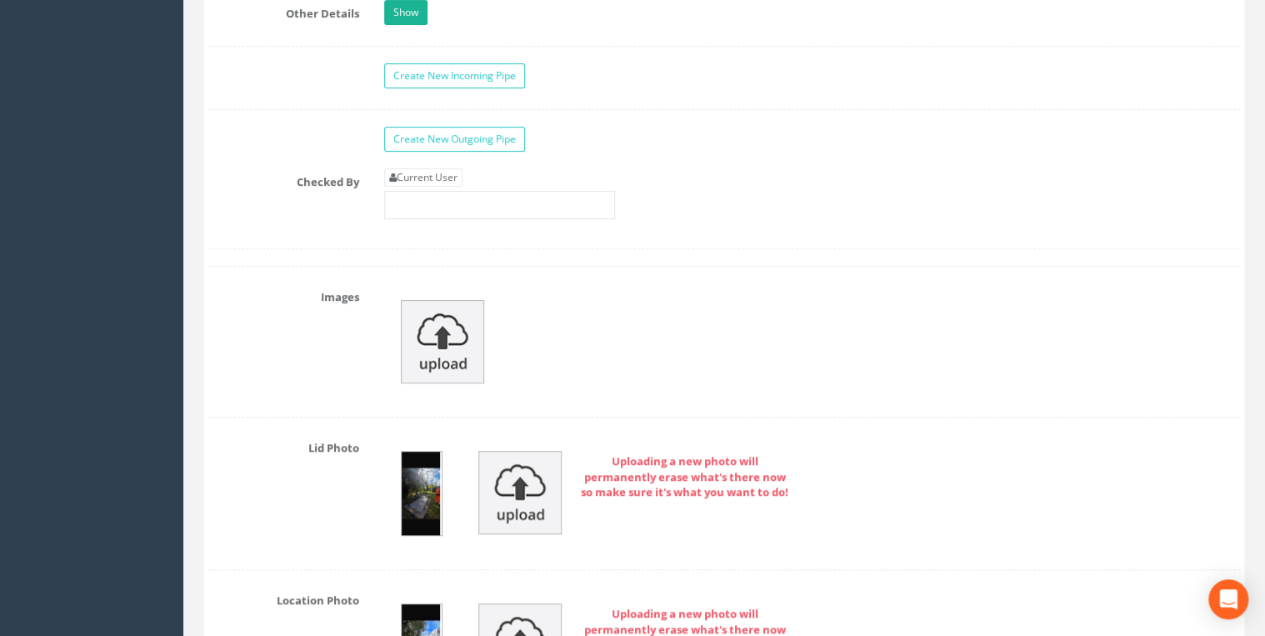
scroll to position [3377, 0]
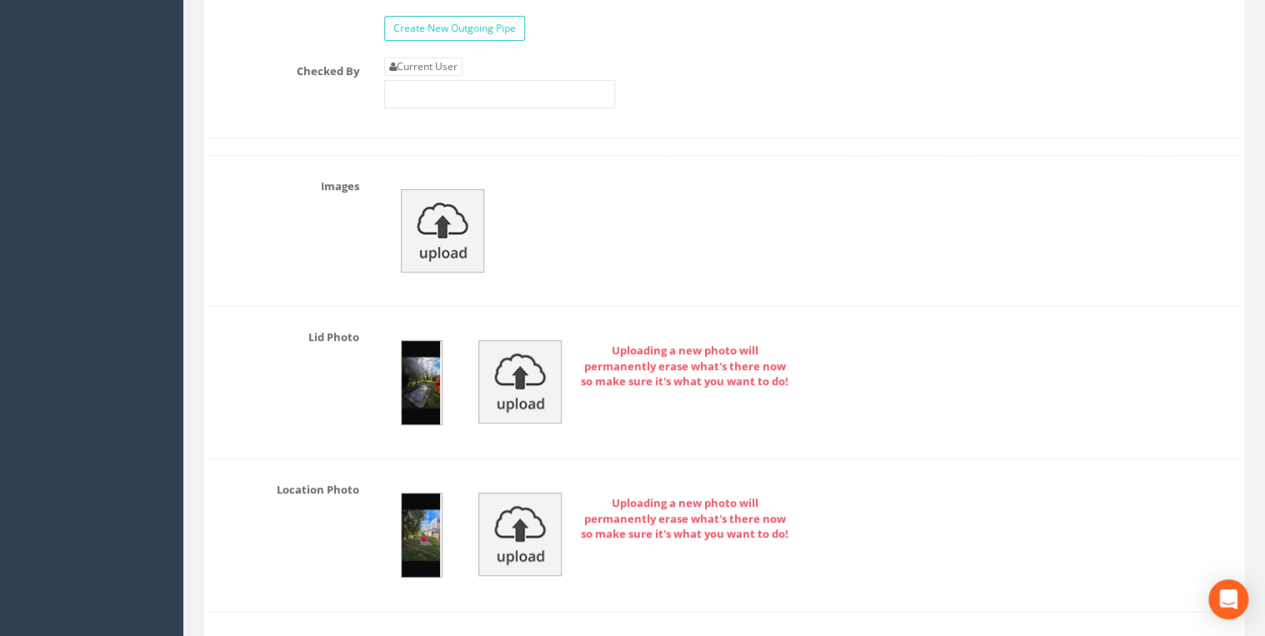
type textarea "Unable to open certain covers. Attention required. Syphon scanned using Leica R…"
click at [327, 2] on link "Current User" at bounding box center [423, 66] width 78 height 18
type input "[PERSON_NAME]"
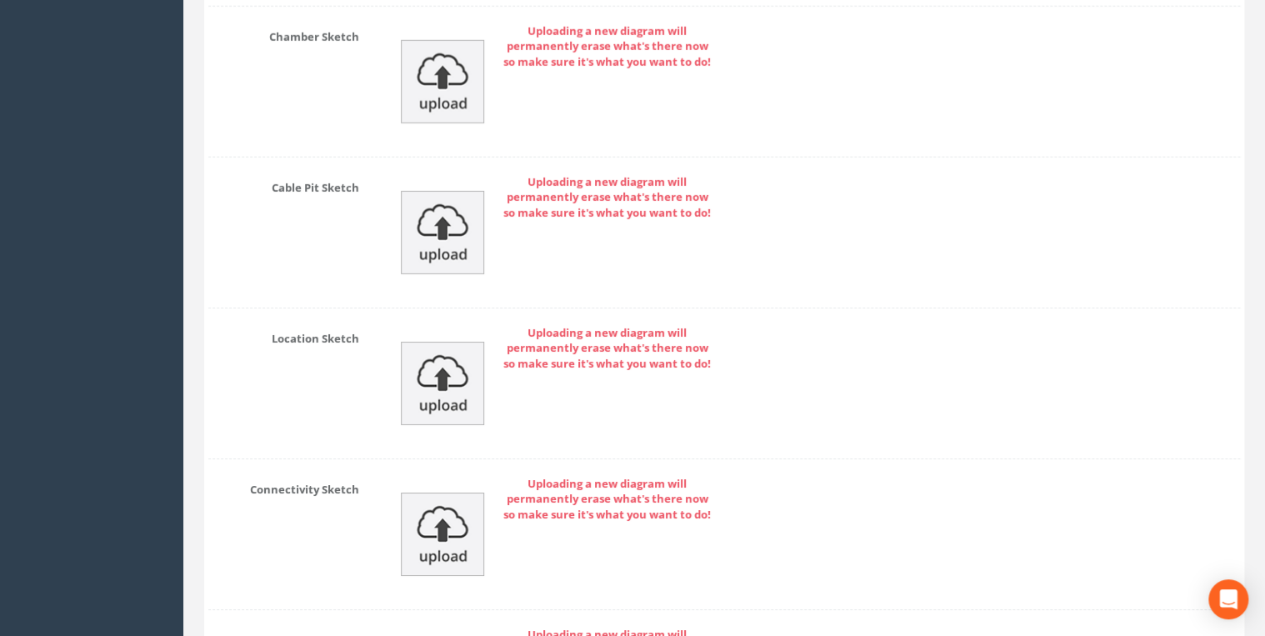
scroll to position [6032, 0]
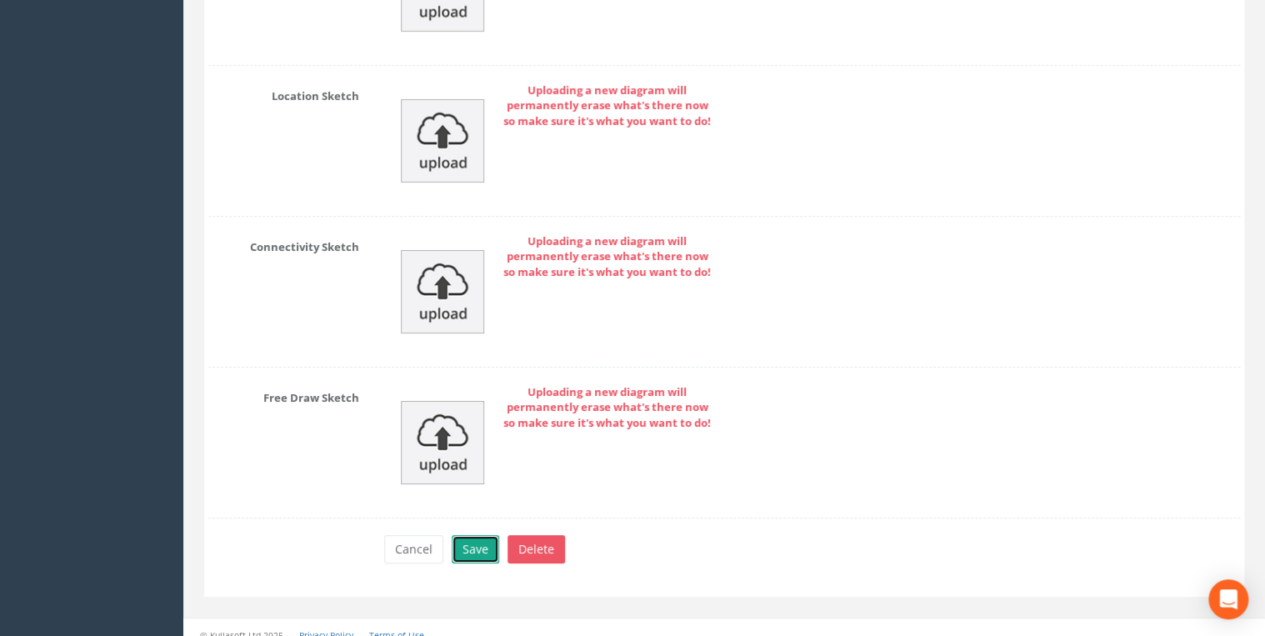
click at [327, 2] on button "Save" at bounding box center [475, 549] width 47 height 28
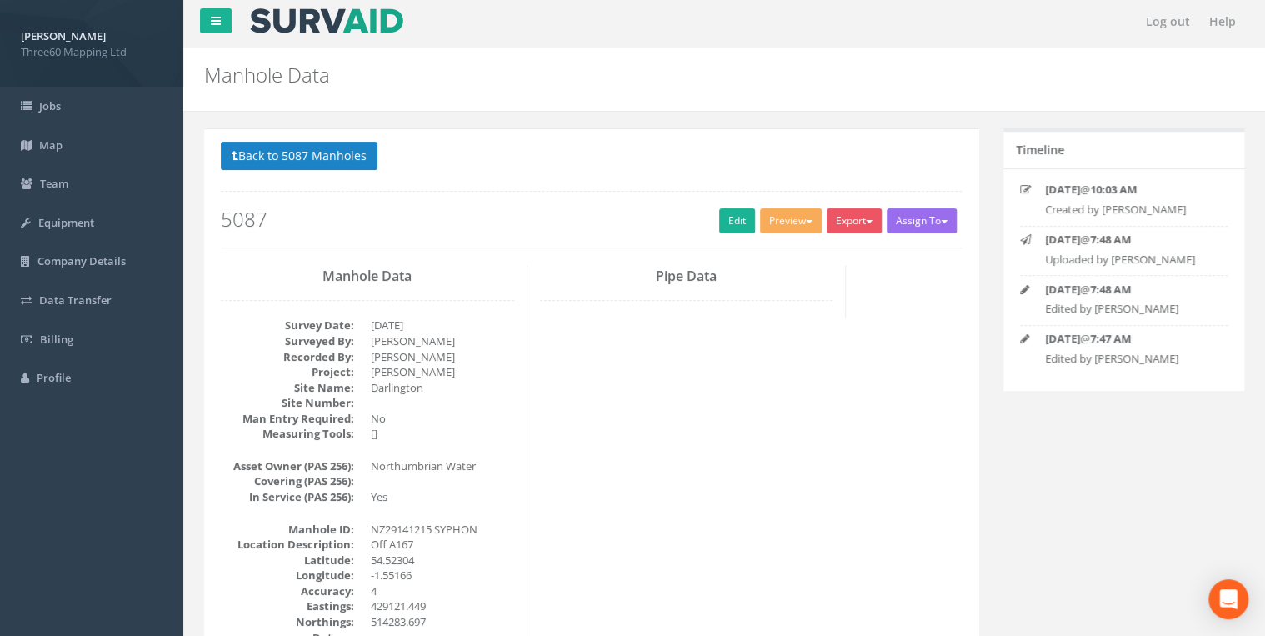
scroll to position [0, 0]
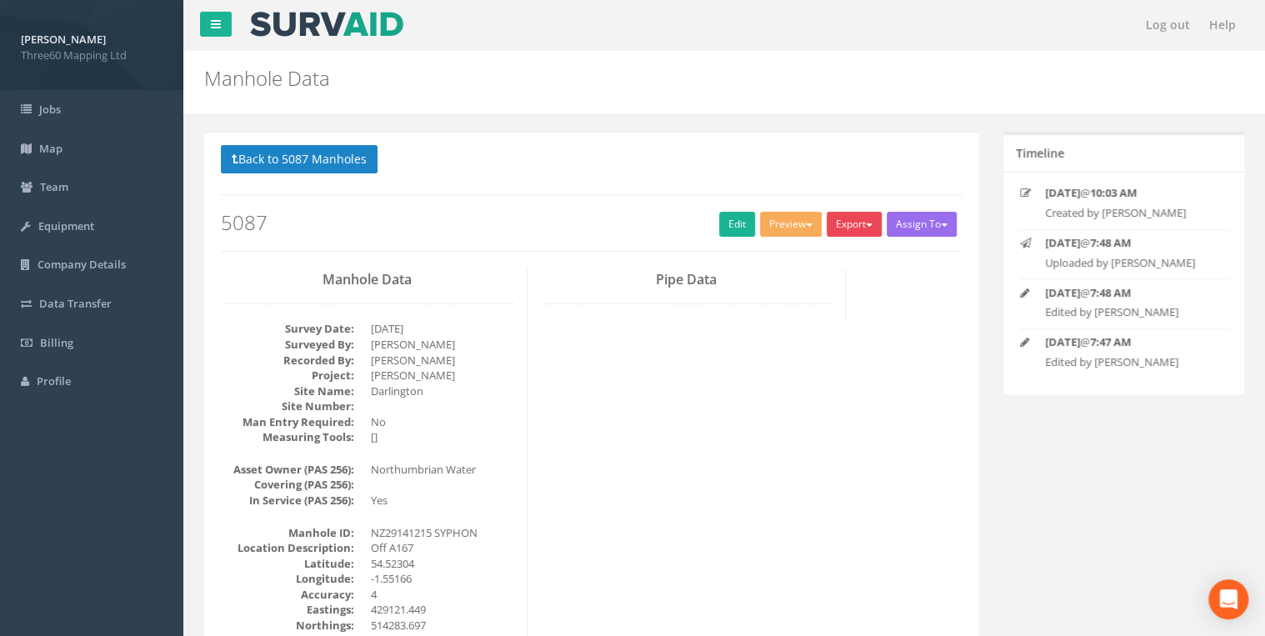
click at [327, 2] on button "Export" at bounding box center [853, 224] width 55 height 25
click at [327, 2] on link "360 Manhole" at bounding box center [820, 259] width 127 height 26
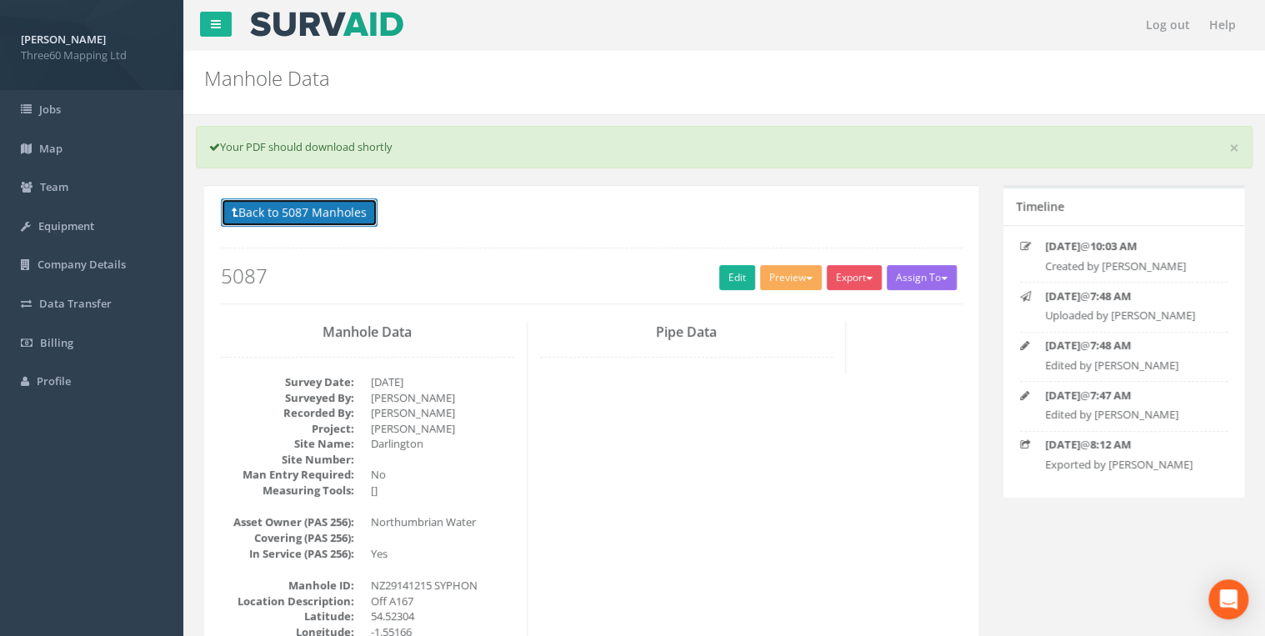
click at [299, 2] on button "Back to 5087 Manholes" at bounding box center [299, 212] width 157 height 28
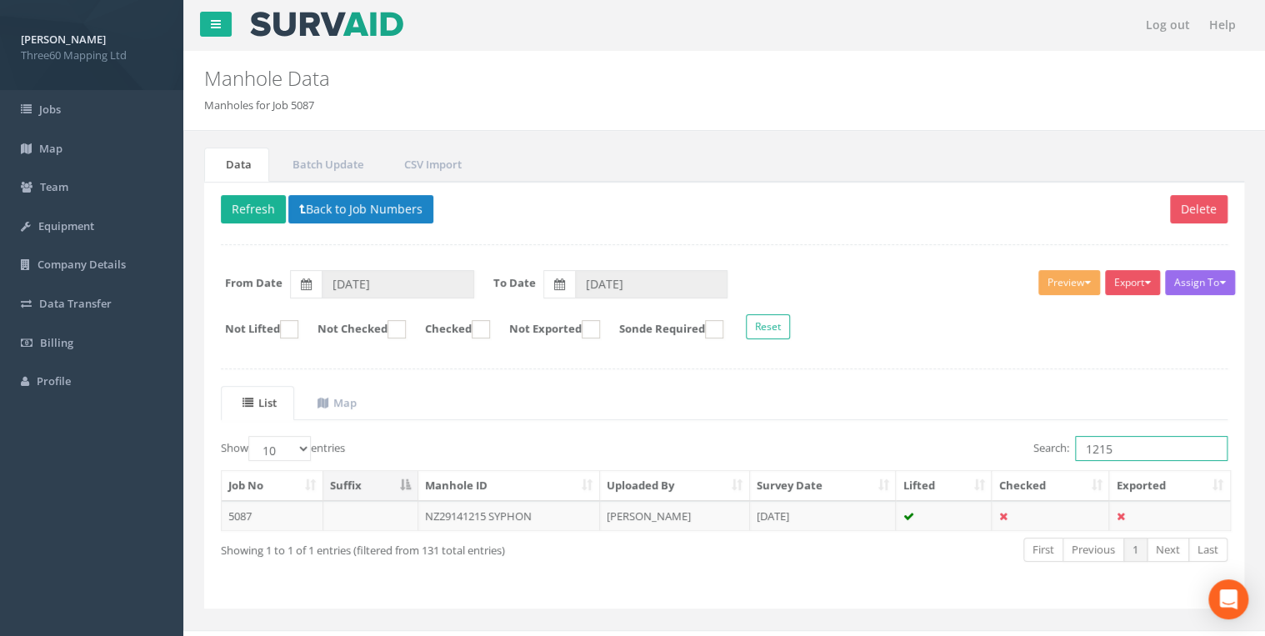
drag, startPoint x: 1126, startPoint y: 448, endPoint x: 1021, endPoint y: 460, distance: 104.8
click at [327, 2] on div "Search: 1215" at bounding box center [982, 450] width 491 height 29
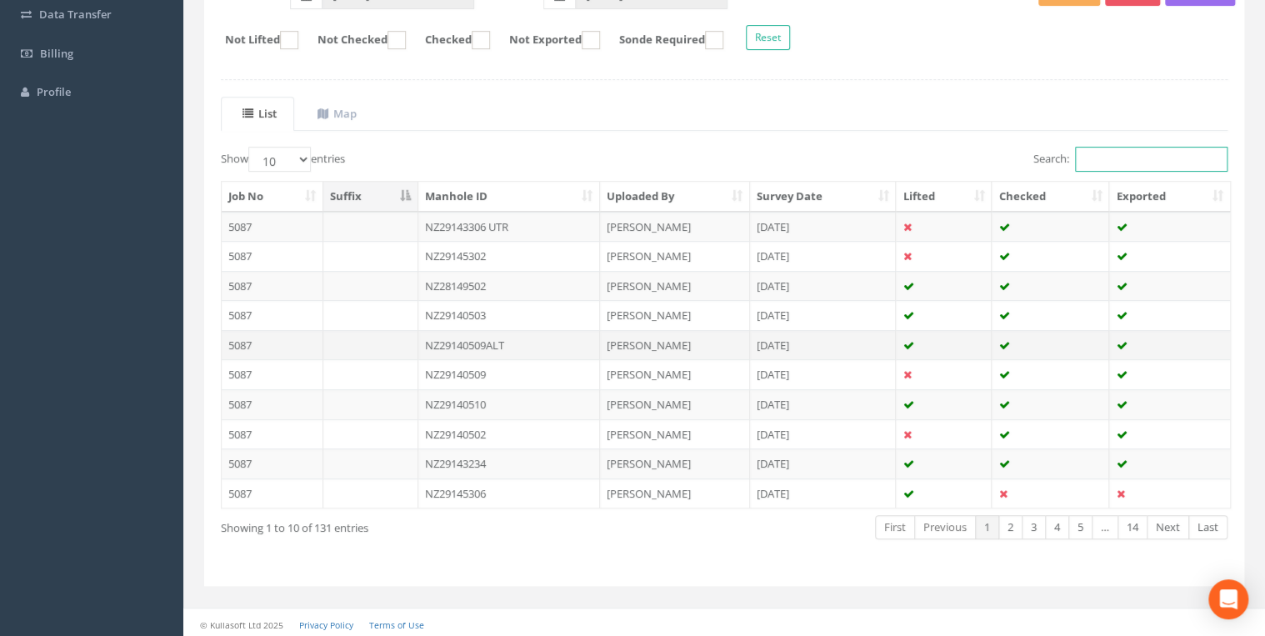
scroll to position [200, 0]
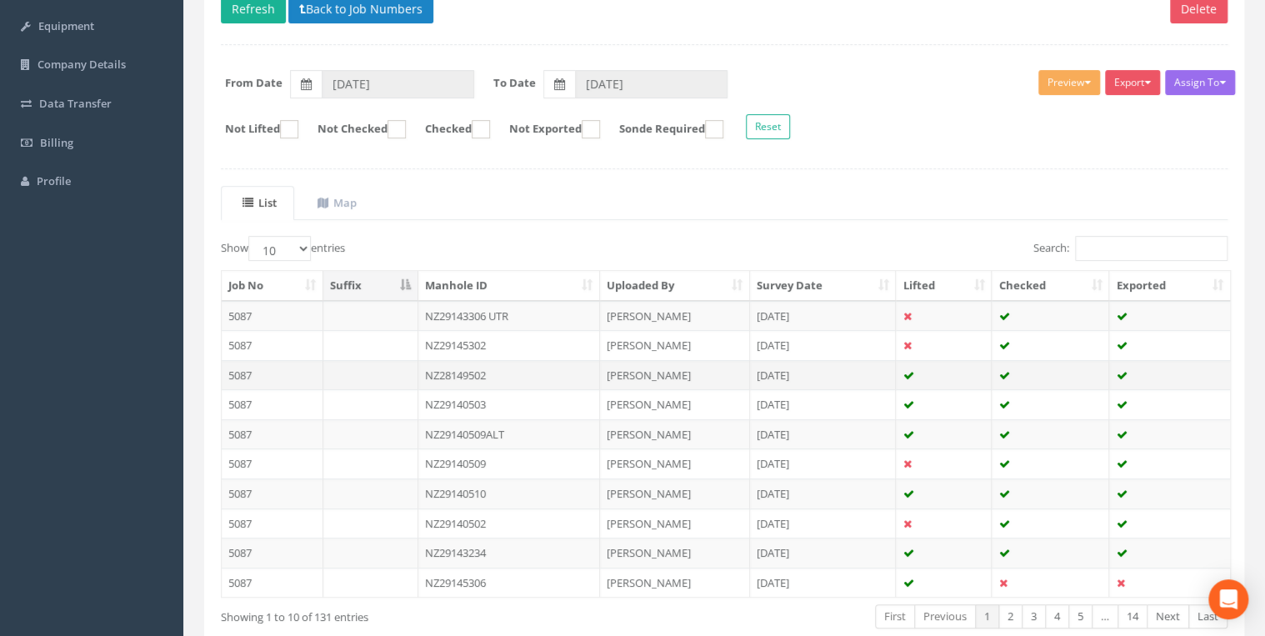
click at [327, 2] on td "NZ28149502" at bounding box center [509, 375] width 182 height 30
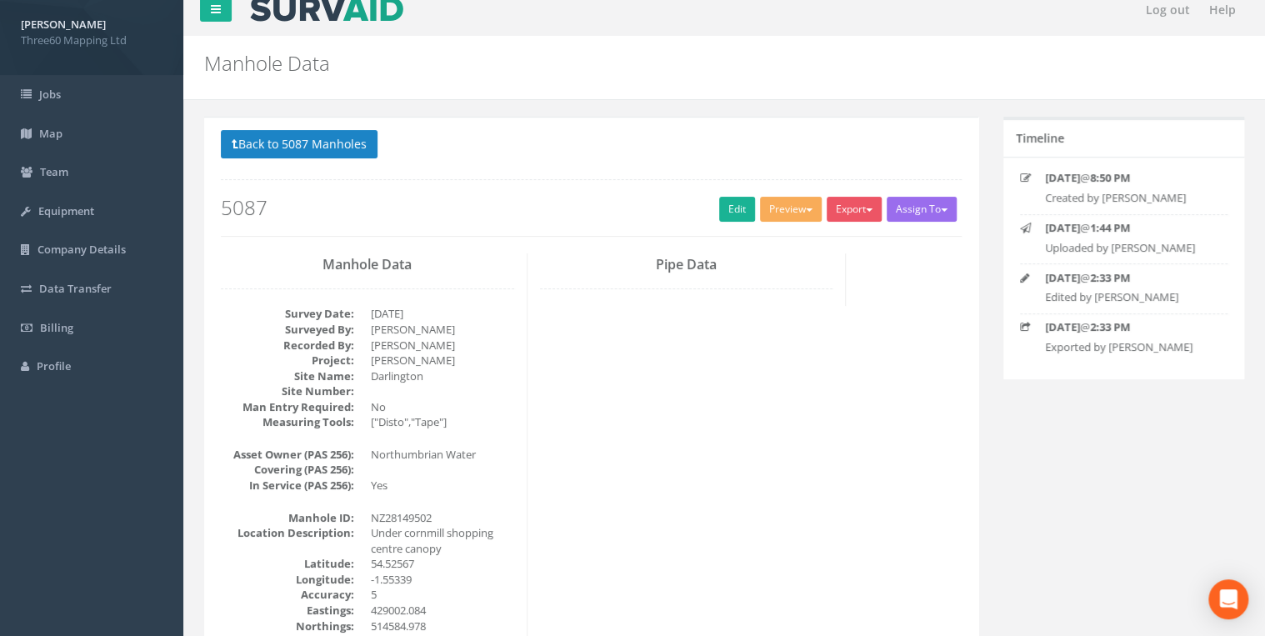
scroll to position [0, 0]
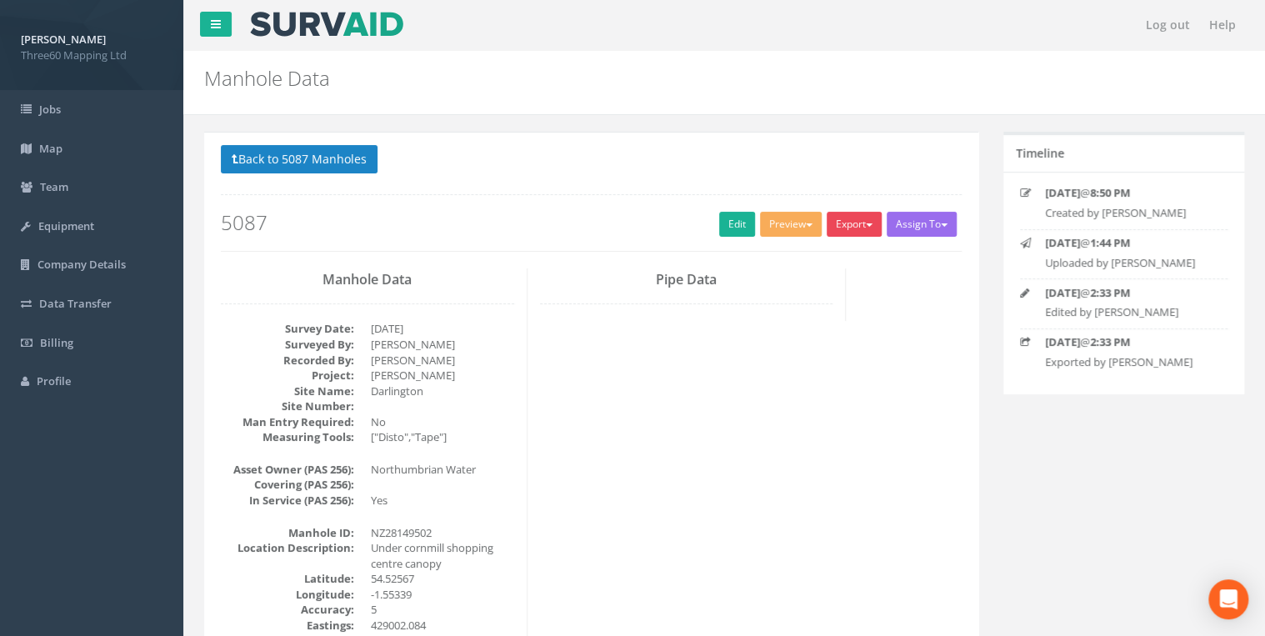
click at [327, 2] on button "Export" at bounding box center [853, 224] width 55 height 25
click at [327, 2] on link "360 Manhole" at bounding box center [820, 259] width 127 height 26
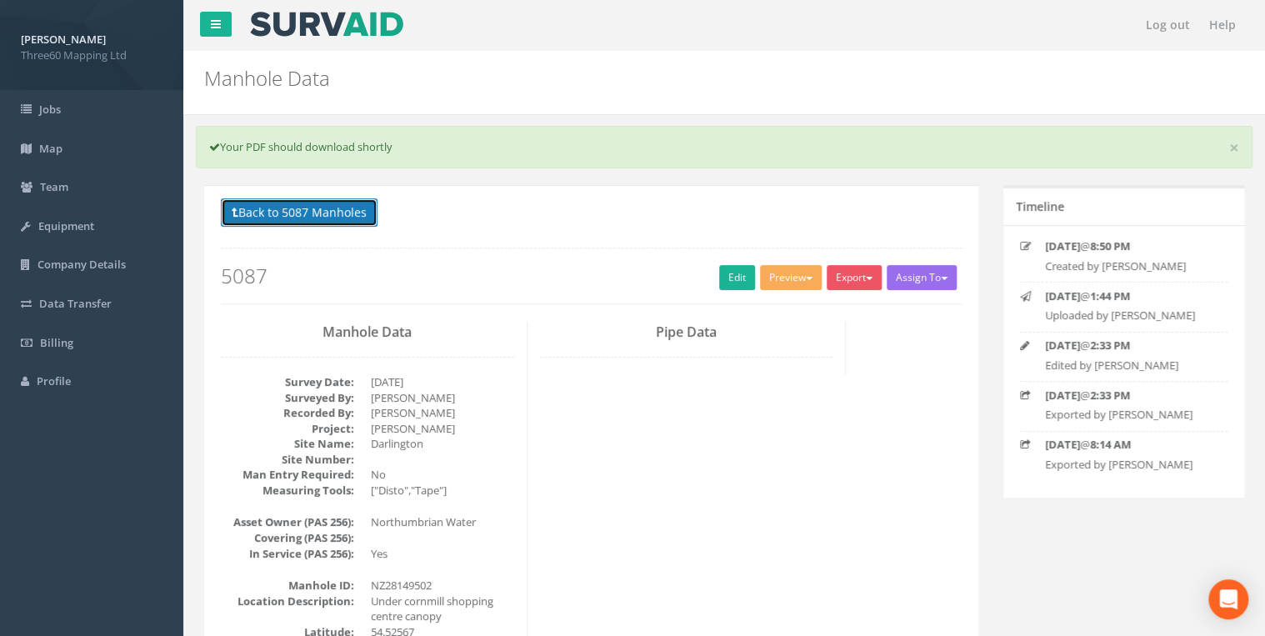
drag, startPoint x: 353, startPoint y: 214, endPoint x: 390, endPoint y: 280, distance: 75.3
click at [327, 2] on button "Back to 5087 Manholes" at bounding box center [299, 212] width 157 height 28
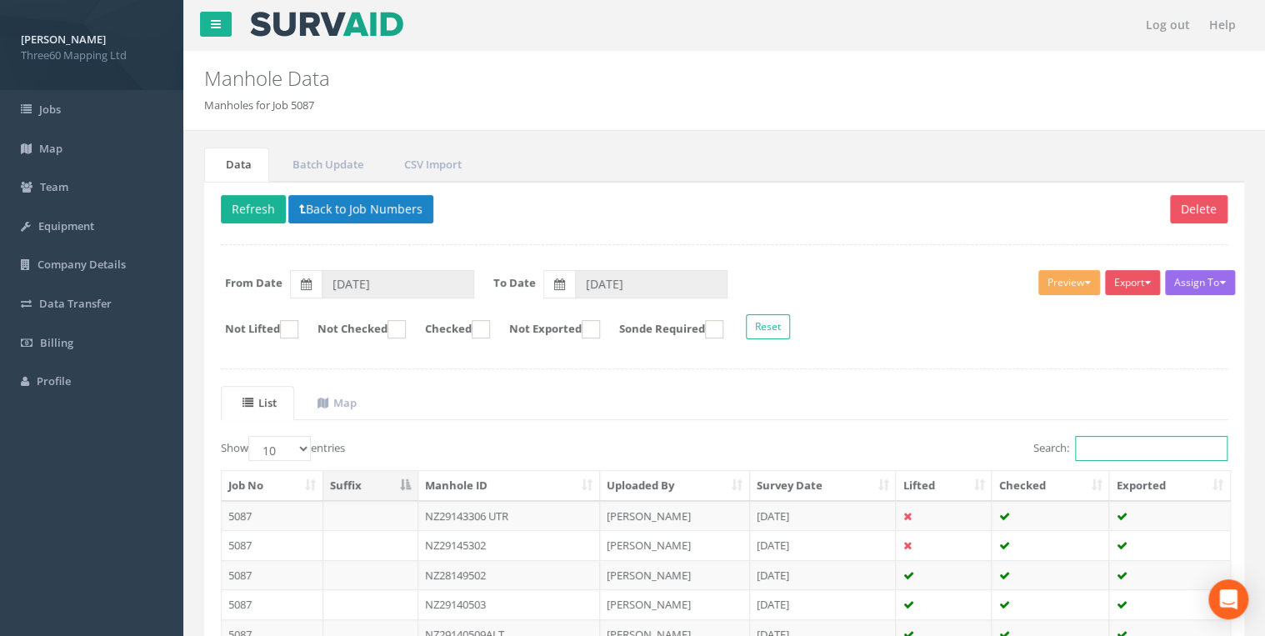
click at [327, 2] on input "Search:" at bounding box center [1151, 448] width 152 height 25
paste input "NZ29140503"
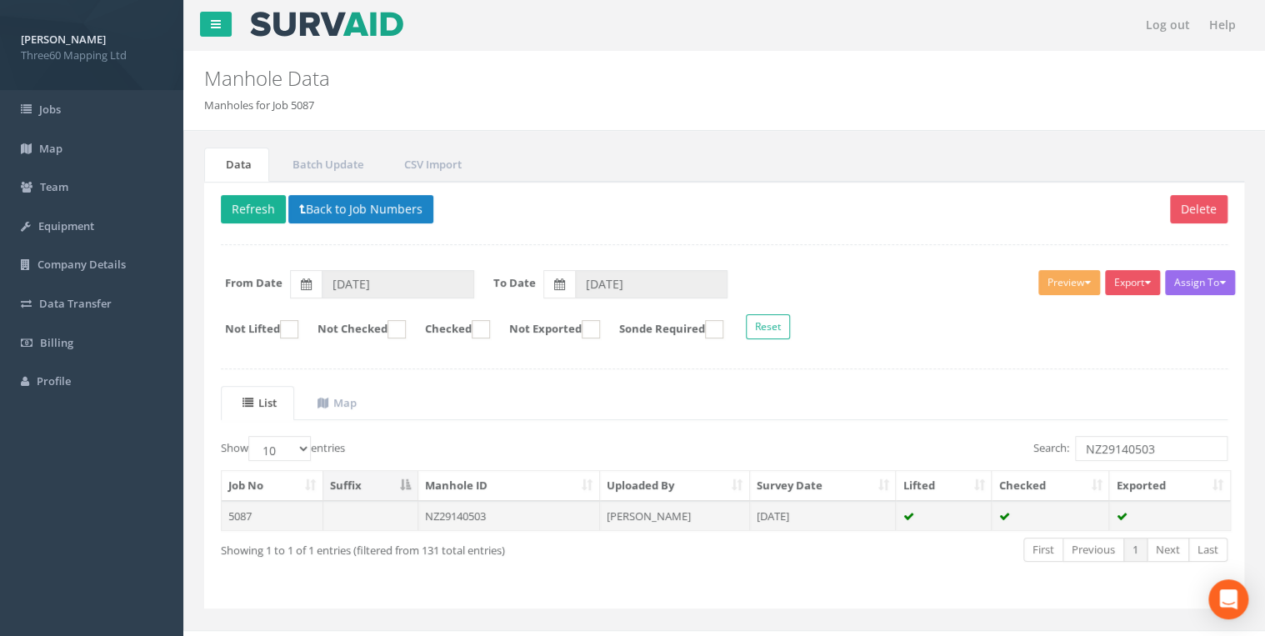
click at [327, 2] on td "NZ29140503" at bounding box center [509, 516] width 182 height 30
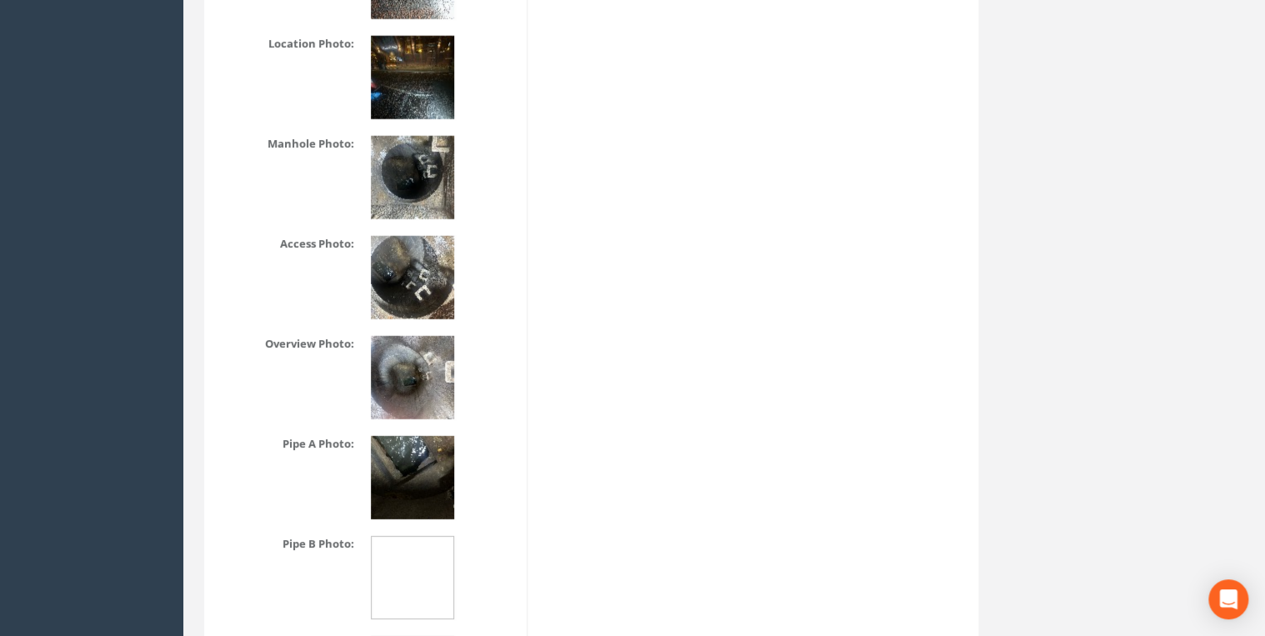
scroll to position [2221, 0]
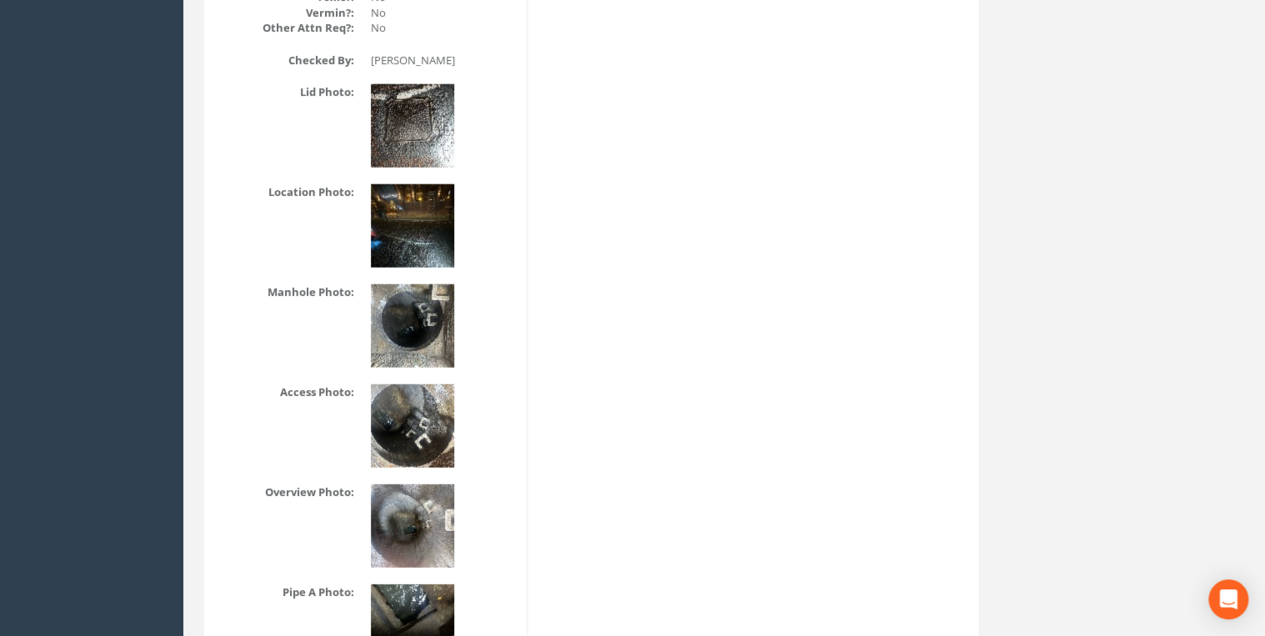
click at [327, 2] on img at bounding box center [412, 225] width 83 height 83
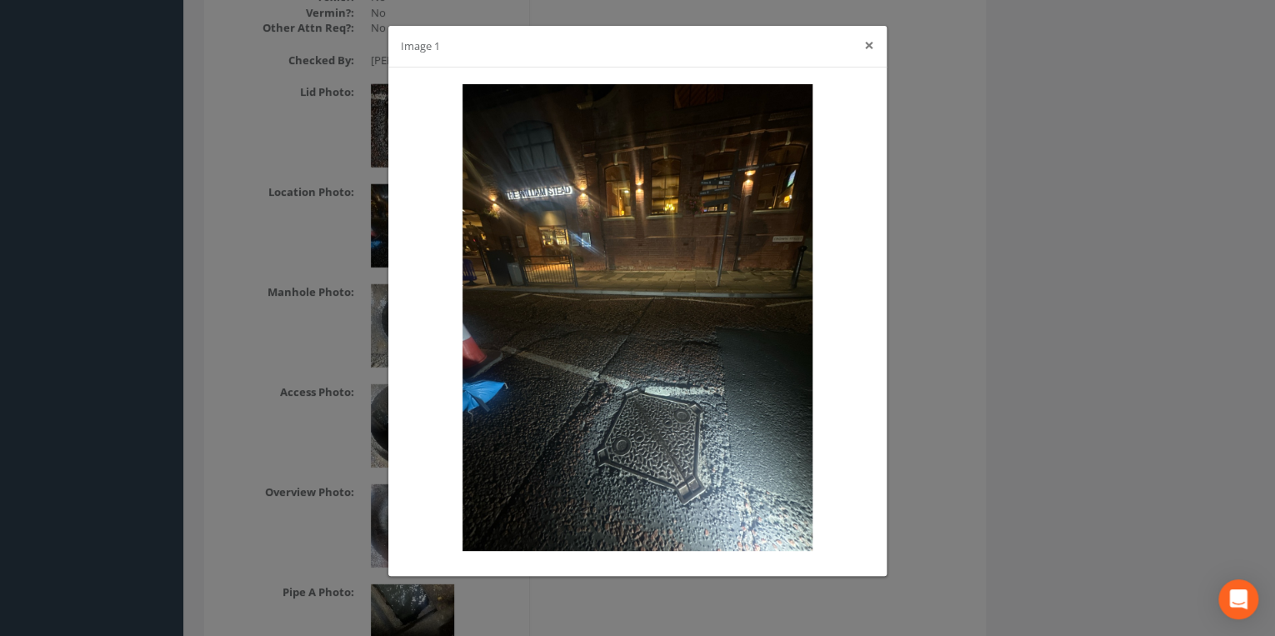
click at [327, 2] on button "×" at bounding box center [869, 45] width 10 height 17
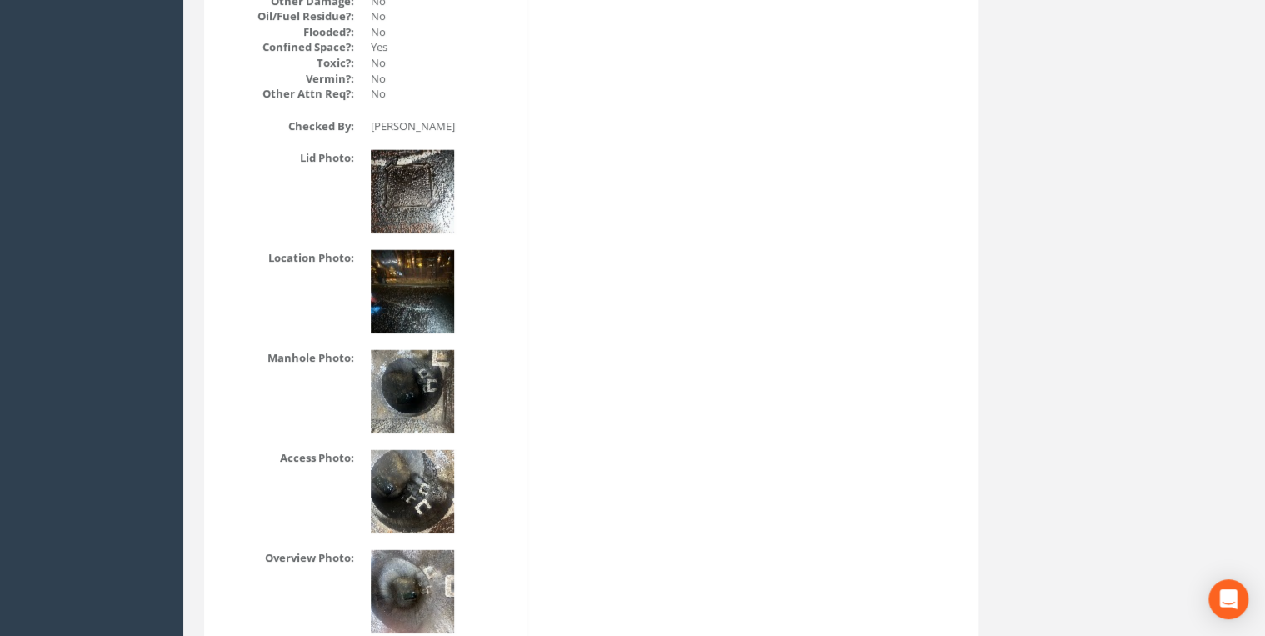
scroll to position [2088, 0]
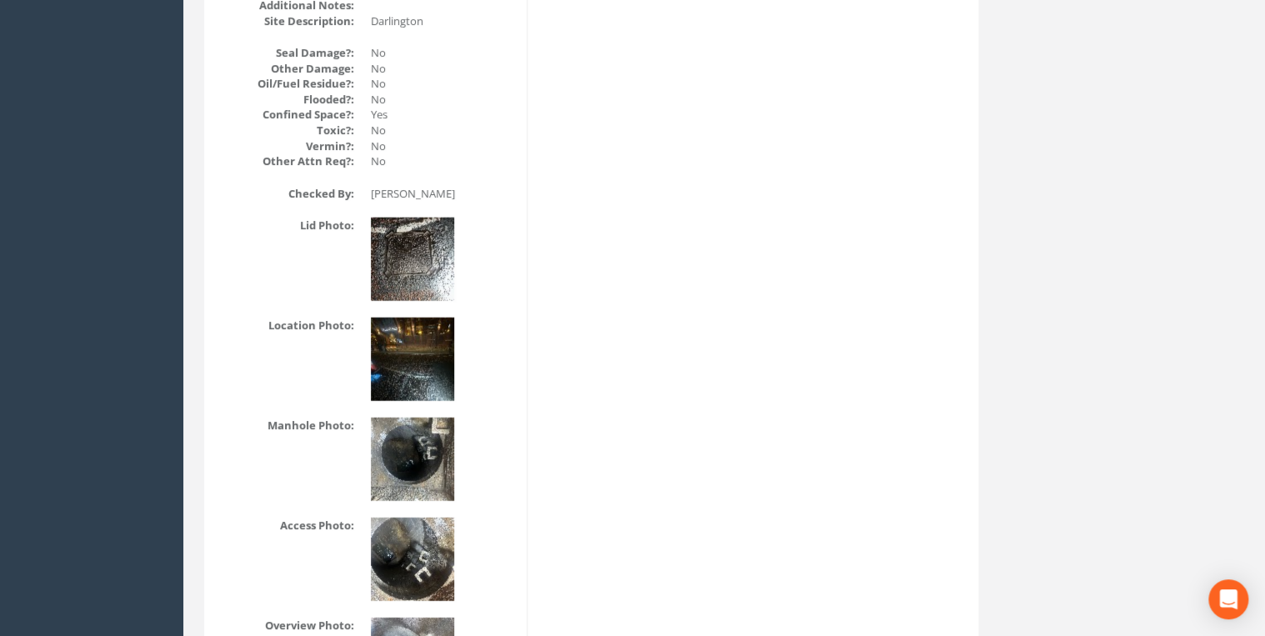
click at [327, 2] on img at bounding box center [412, 258] width 83 height 83
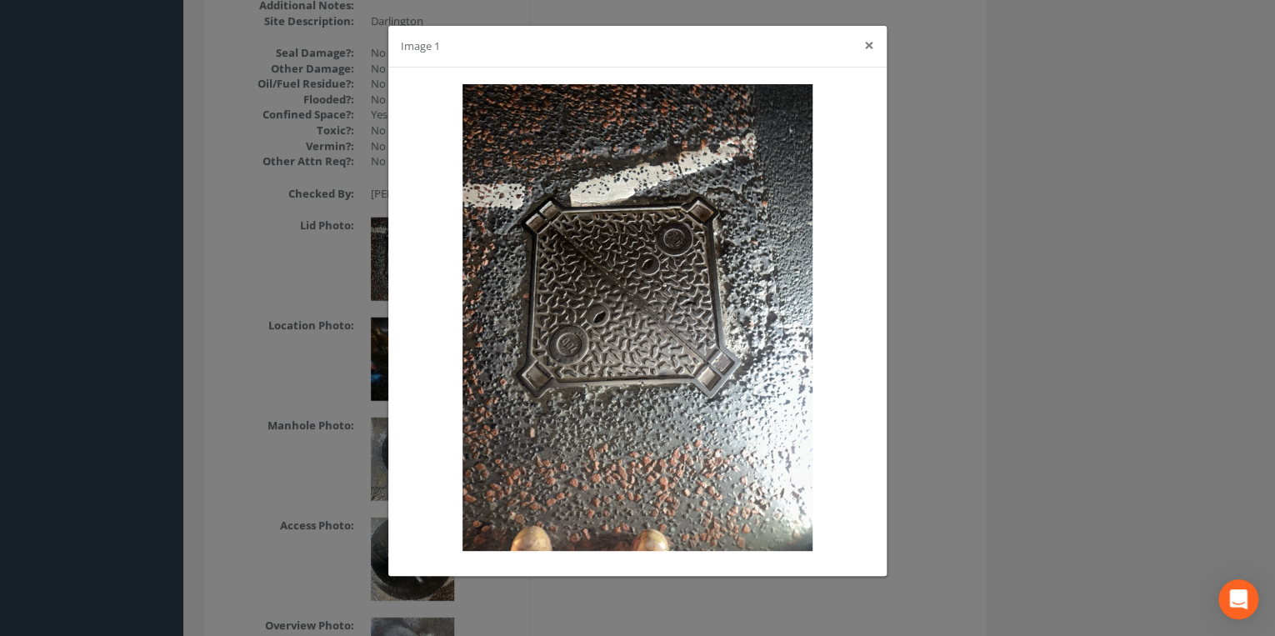
click at [327, 2] on button "×" at bounding box center [869, 45] width 10 height 17
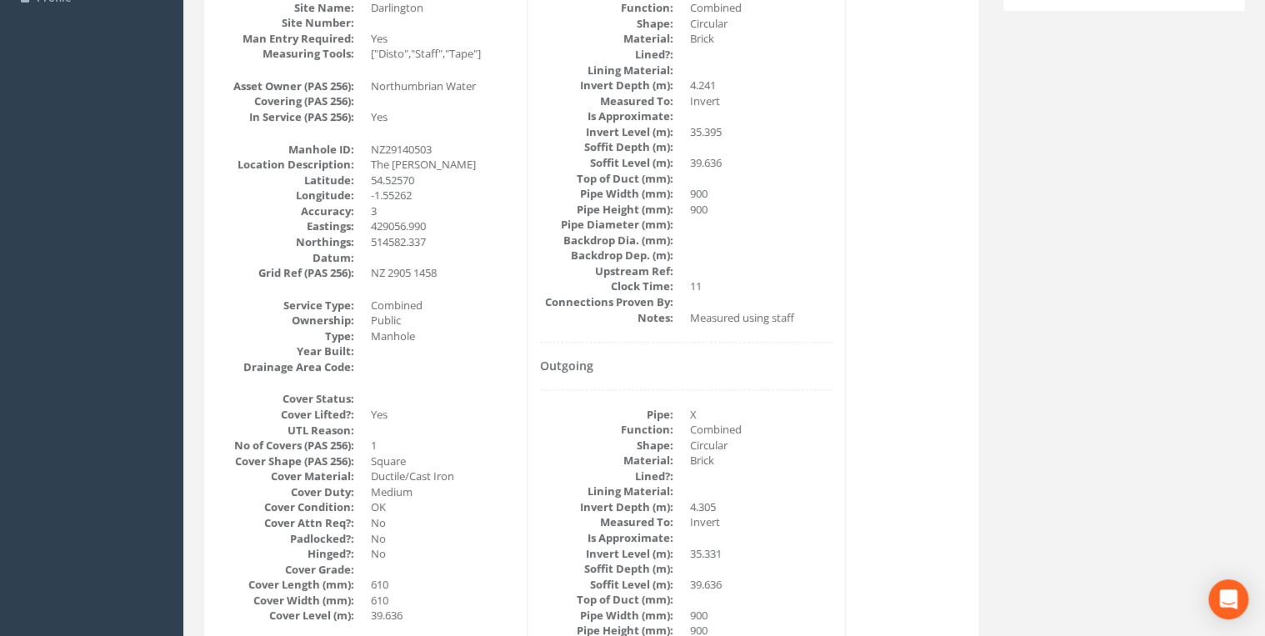
scroll to position [267, 0]
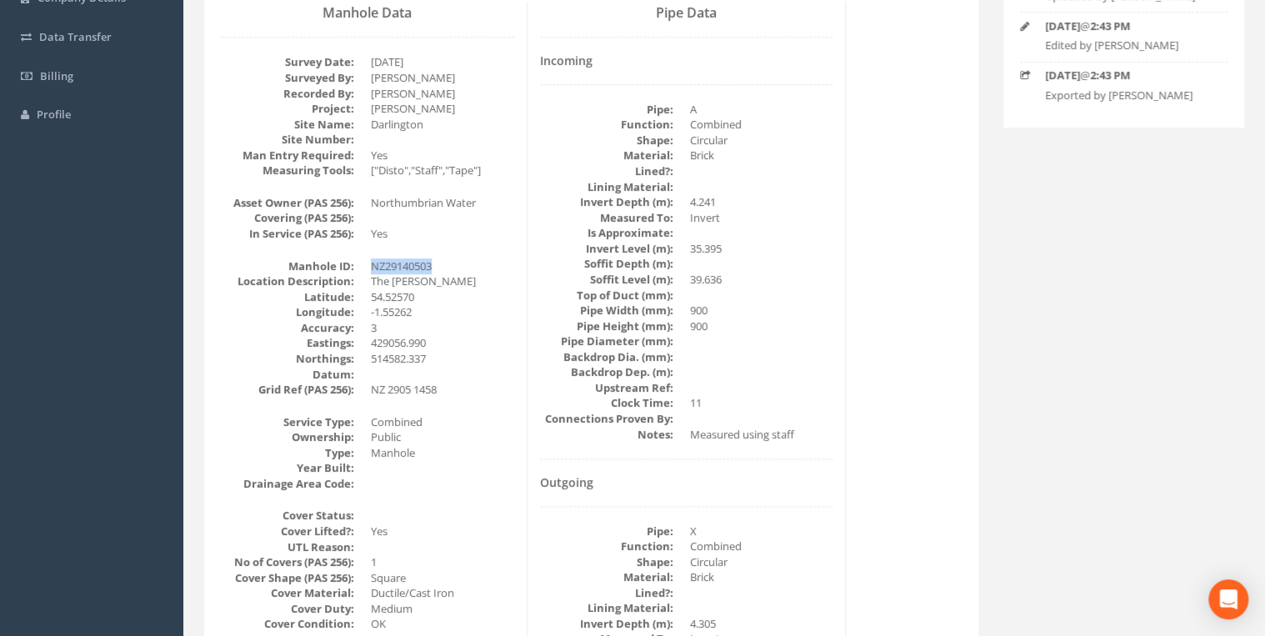
drag, startPoint x: 432, startPoint y: 266, endPoint x: 371, endPoint y: 256, distance: 62.5
drag, startPoint x: 371, startPoint y: 256, endPoint x: 445, endPoint y: 267, distance: 74.9
click at [327, 2] on dd "NZ29140503" at bounding box center [442, 266] width 143 height 16
drag, startPoint x: 438, startPoint y: 266, endPoint x: 373, endPoint y: 266, distance: 65.0
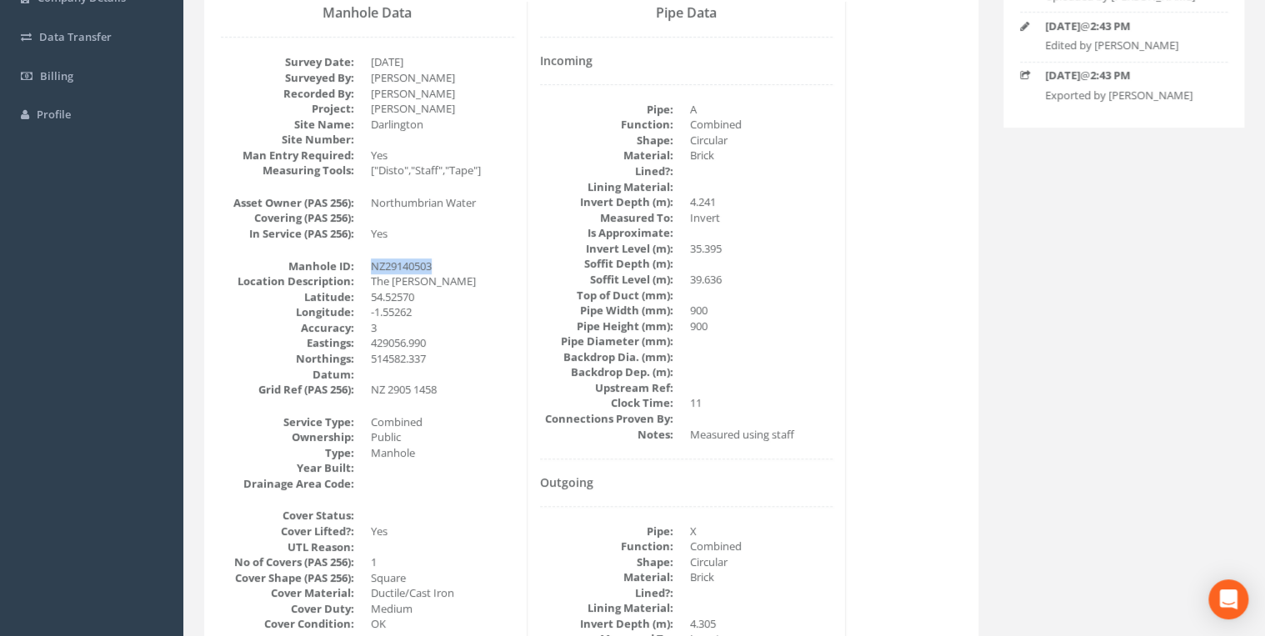
click at [327, 2] on dd "NZ29140503" at bounding box center [442, 266] width 143 height 16
drag, startPoint x: 373, startPoint y: 266, endPoint x: 448, endPoint y: 257, distance: 75.5
click at [327, 2] on dd "NZ29140503" at bounding box center [442, 266] width 143 height 16
drag, startPoint x: 435, startPoint y: 257, endPoint x: 357, endPoint y: 267, distance: 79.0
click at [327, 2] on dl "Manhole ID: NZ29140503 Location Description: The [PERSON_NAME] [GEOGRAPHIC_DATA…" at bounding box center [367, 327] width 293 height 139
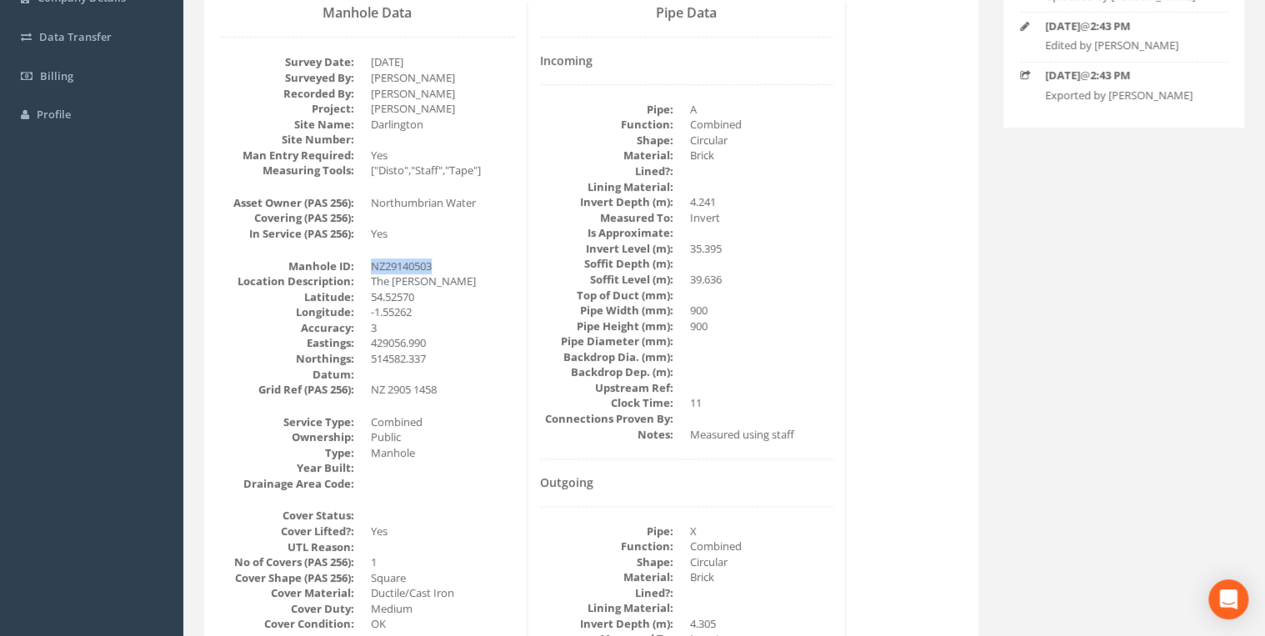
drag, startPoint x: 357, startPoint y: 267, endPoint x: 452, endPoint y: 262, distance: 95.1
click at [327, 2] on dd "NZ29140503" at bounding box center [442, 266] width 143 height 16
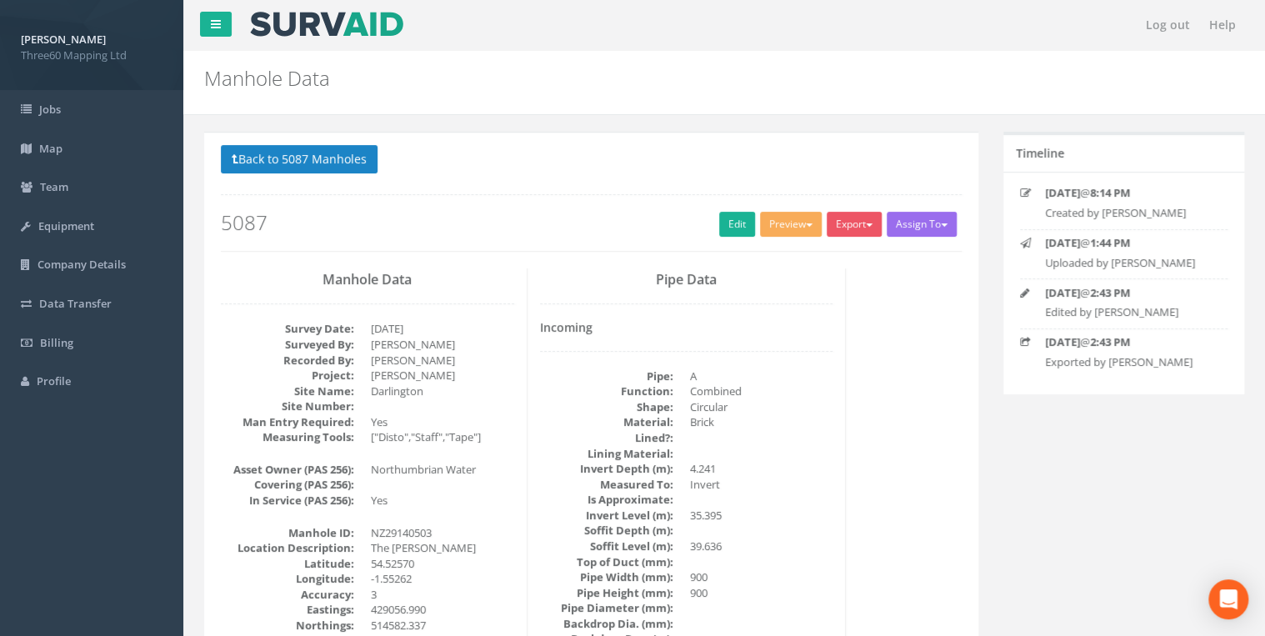
scroll to position [0, 0]
click at [327, 2] on button "Back to 5087 Manholes" at bounding box center [299, 159] width 157 height 28
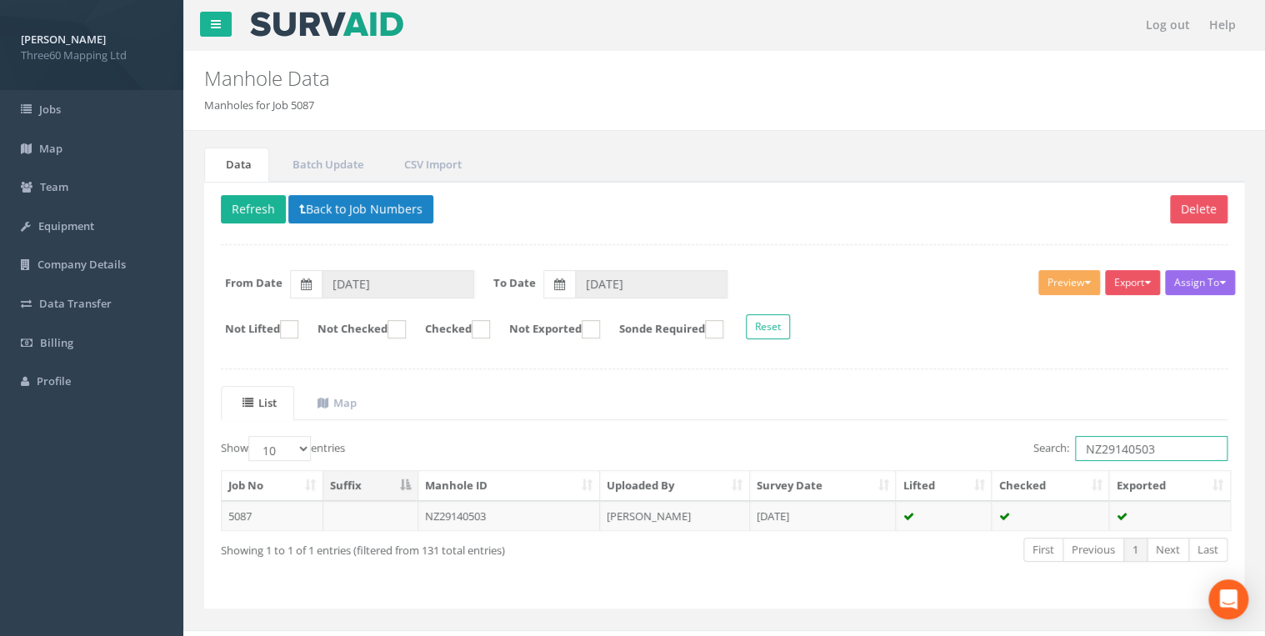
click at [327, 2] on input "NZ29140503" at bounding box center [1151, 448] width 152 height 25
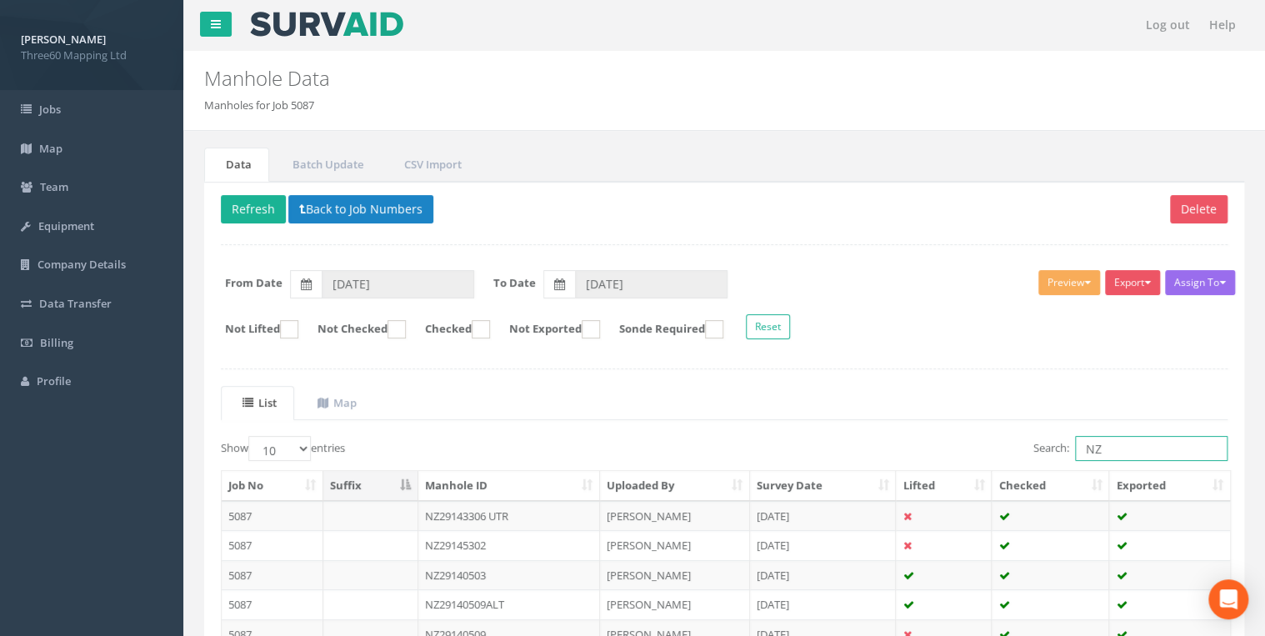
type input "N"
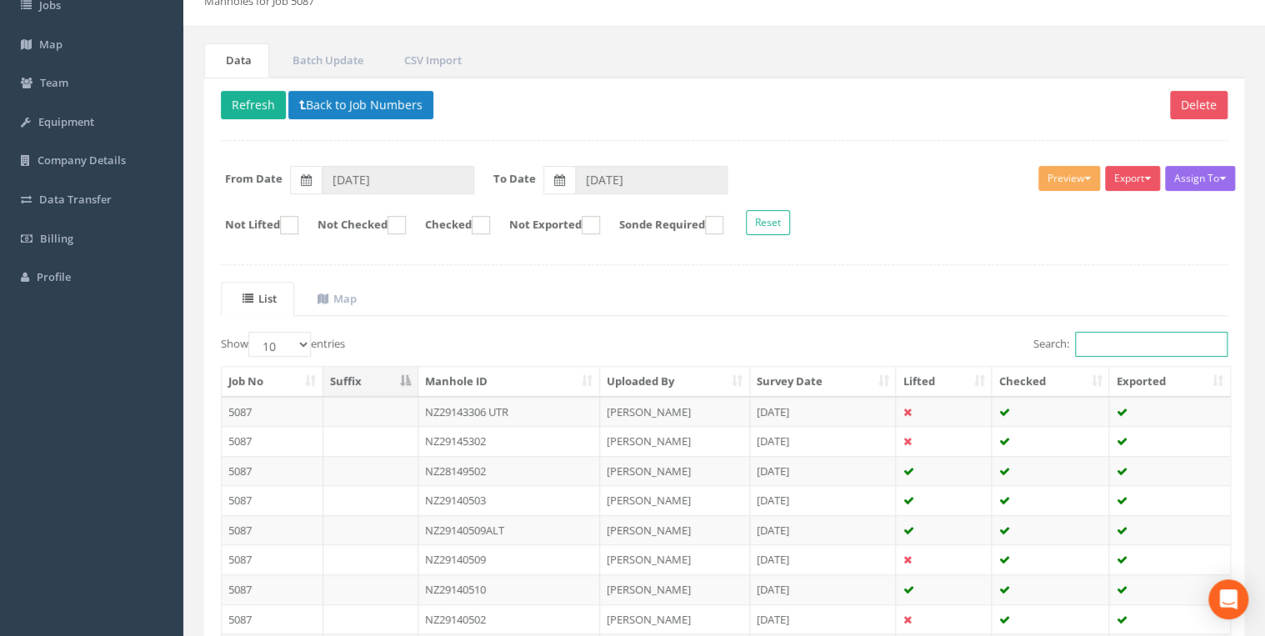
scroll to position [177, 0]
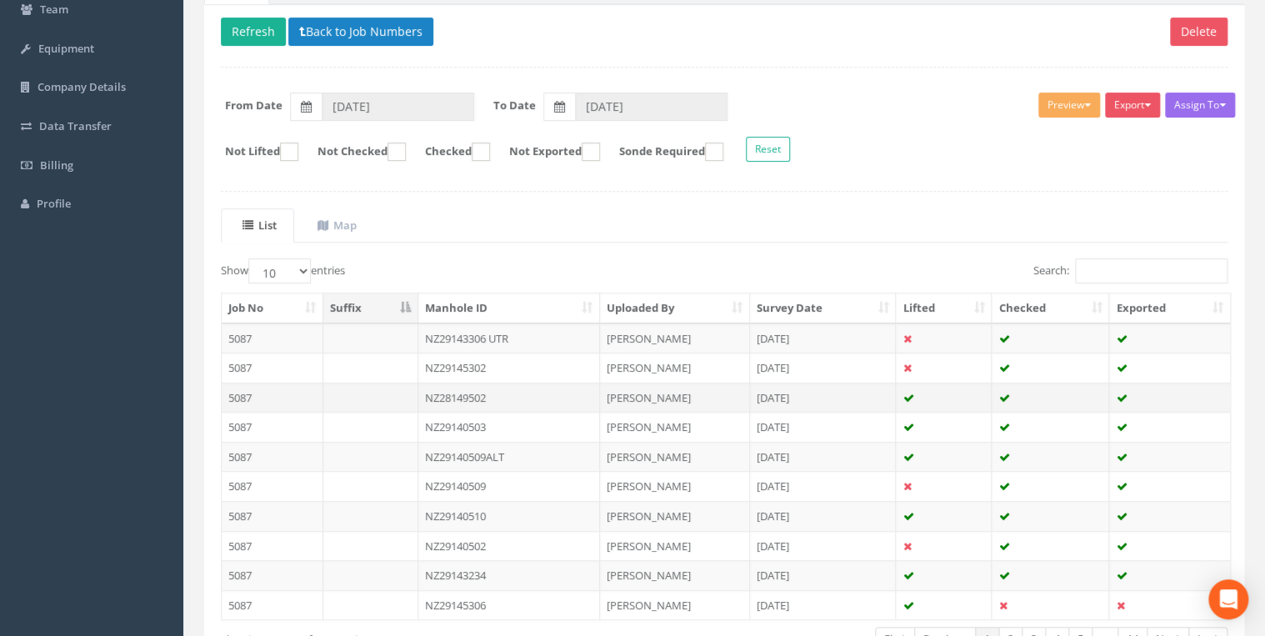
click at [327, 2] on td "NZ28149502" at bounding box center [509, 397] width 182 height 30
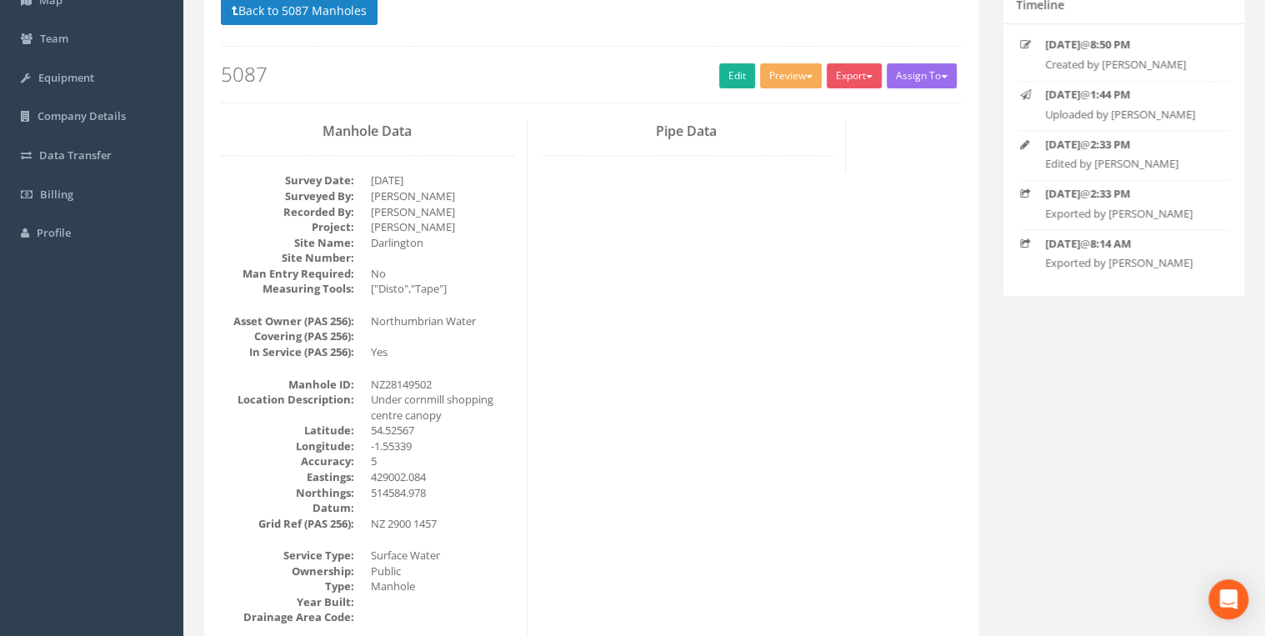
scroll to position [355, 0]
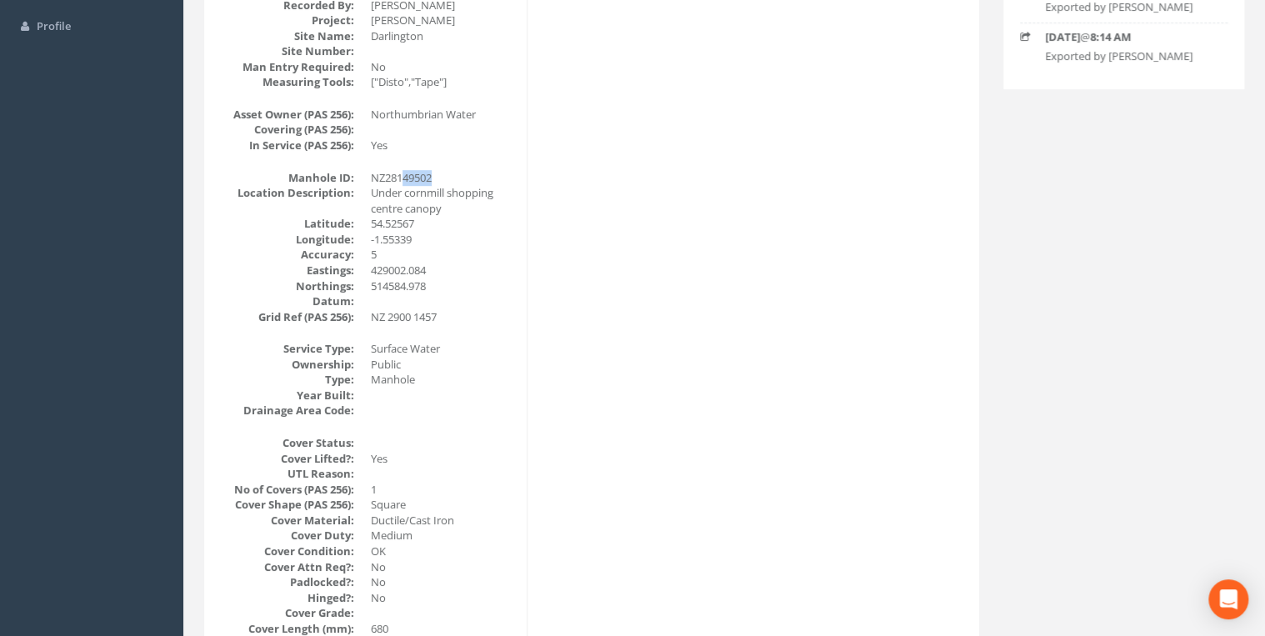
drag, startPoint x: 434, startPoint y: 181, endPoint x: 407, endPoint y: 177, distance: 27.8
click at [327, 2] on dd "NZ28149502" at bounding box center [442, 178] width 143 height 16
drag, startPoint x: 407, startPoint y: 177, endPoint x: 442, endPoint y: 173, distance: 35.2
click at [327, 2] on dd "NZ28149502" at bounding box center [442, 178] width 143 height 16
drag, startPoint x: 440, startPoint y: 173, endPoint x: 407, endPoint y: 172, distance: 32.5
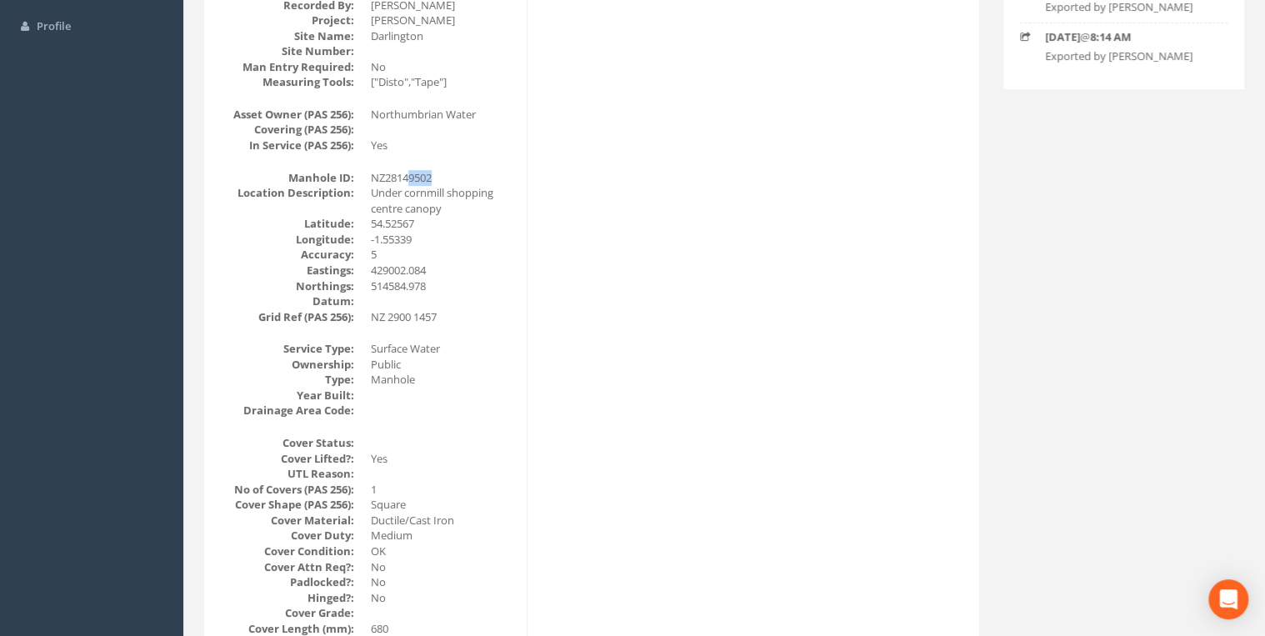
click at [327, 2] on dd "NZ28149502" at bounding box center [442, 178] width 143 height 16
drag, startPoint x: 407, startPoint y: 172, endPoint x: 446, endPoint y: 177, distance: 38.6
click at [327, 2] on dd "NZ28149502" at bounding box center [442, 178] width 143 height 16
drag, startPoint x: 402, startPoint y: 179, endPoint x: 376, endPoint y: 180, distance: 25.8
click at [327, 2] on dd "NZ28149502" at bounding box center [442, 178] width 143 height 16
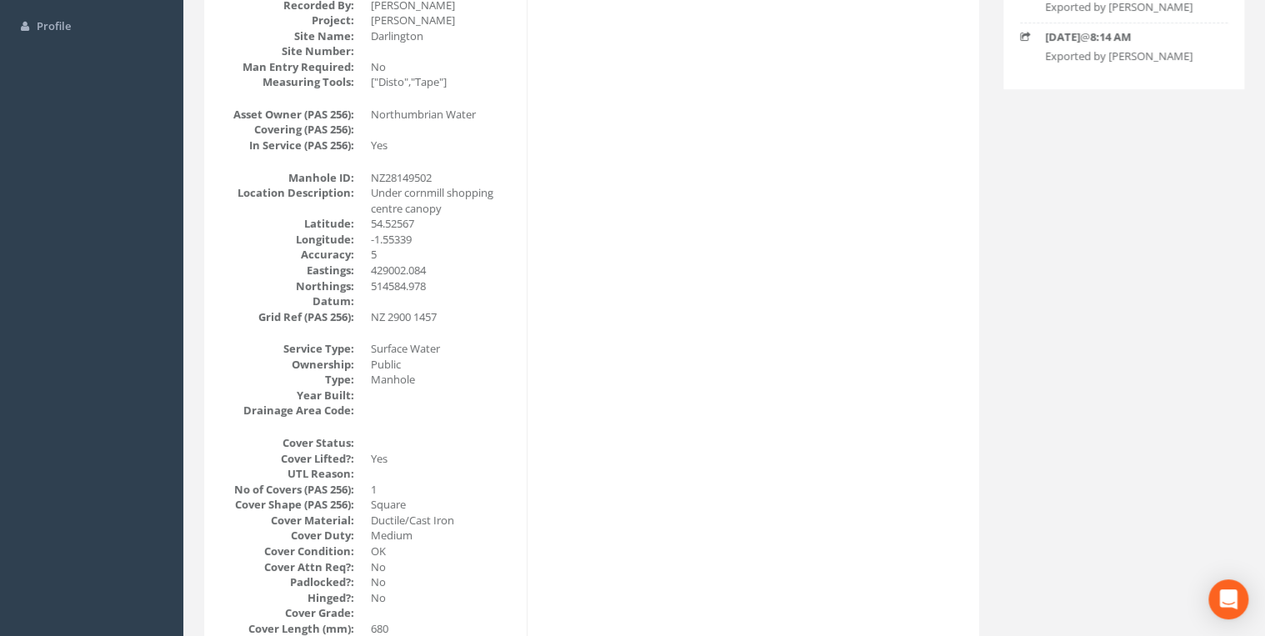
drag, startPoint x: 376, startPoint y: 180, endPoint x: 562, endPoint y: 276, distance: 209.0
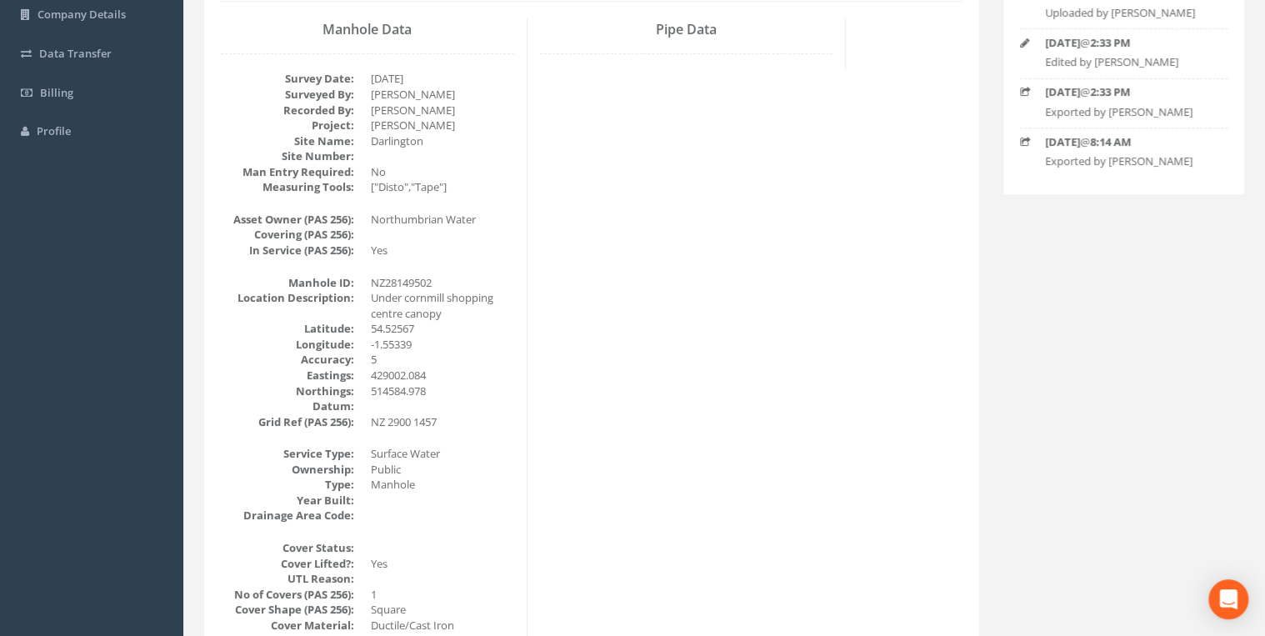
scroll to position [177, 0]
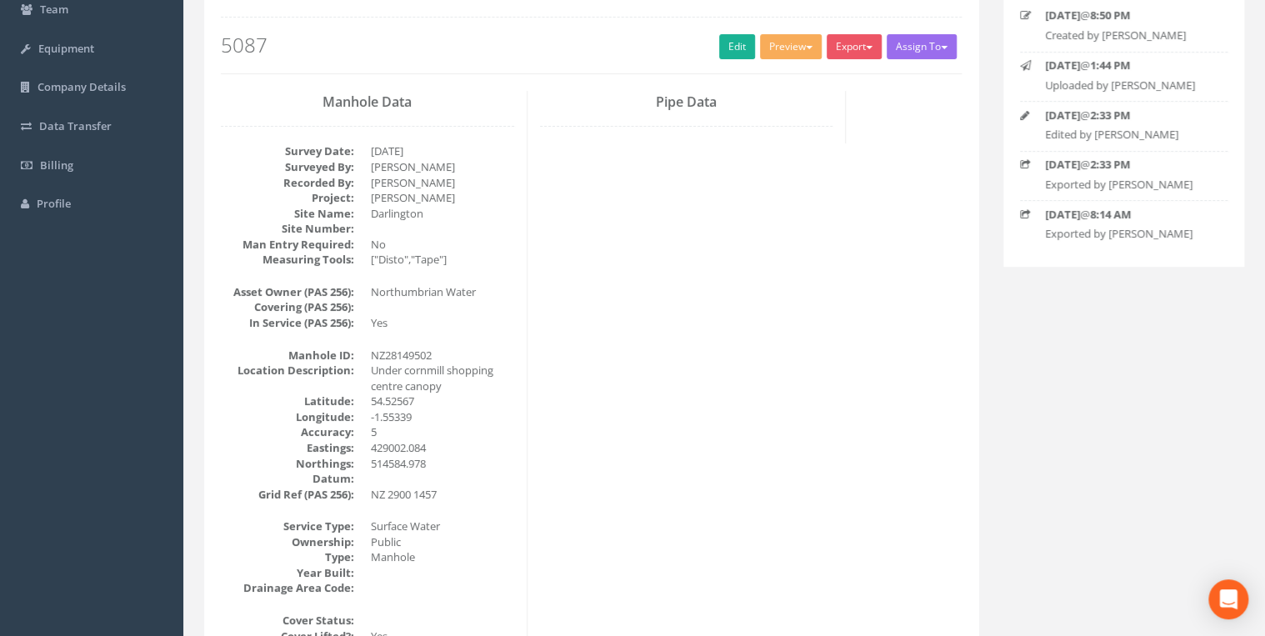
drag, startPoint x: 442, startPoint y: 143, endPoint x: 366, endPoint y: 142, distance: 75.8
click at [327, 2] on dl "Survey Date: [DATE] Surveyed By: [PERSON_NAME] Recorded By: [PERSON_NAME] Proje…" at bounding box center [367, 205] width 293 height 124
drag, startPoint x: 366, startPoint y: 142, endPoint x: 456, endPoint y: 152, distance: 90.4
click at [327, 2] on dd "[DATE]" at bounding box center [442, 151] width 143 height 16
drag, startPoint x: 420, startPoint y: 149, endPoint x: 370, endPoint y: 140, distance: 50.8
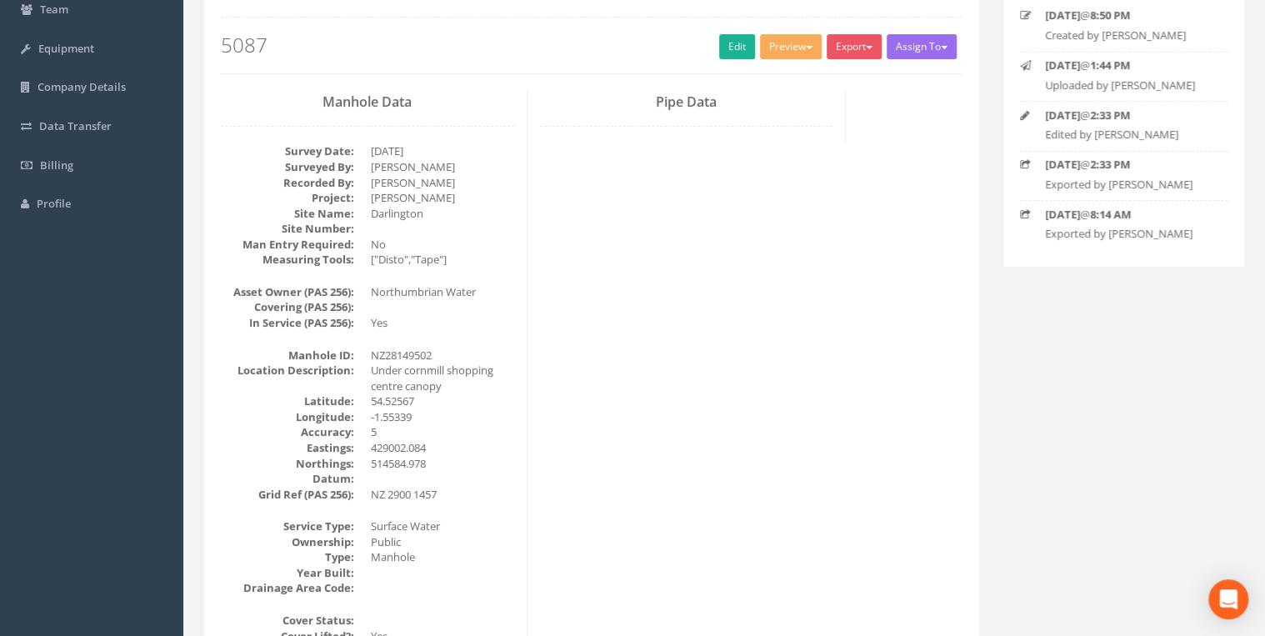
drag, startPoint x: 370, startPoint y: 140, endPoint x: 420, endPoint y: 148, distance: 50.7
click at [327, 2] on dd "[DATE]" at bounding box center [442, 151] width 143 height 16
drag, startPoint x: 432, startPoint y: 148, endPoint x: 357, endPoint y: 149, distance: 75.0
click at [327, 2] on dl "Survey Date: [DATE] Surveyed By: [PERSON_NAME] Recorded By: [PERSON_NAME] Proje…" at bounding box center [367, 205] width 293 height 124
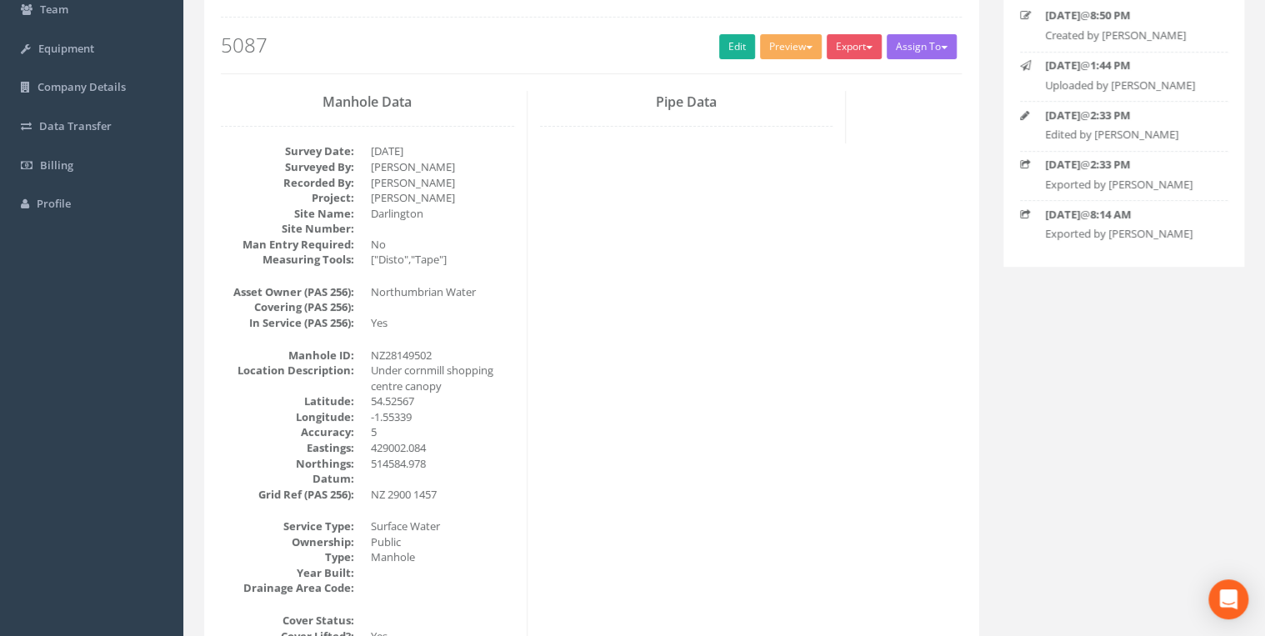
drag, startPoint x: 357, startPoint y: 149, endPoint x: 437, endPoint y: 146, distance: 79.2
click at [327, 2] on dd "[DATE]" at bounding box center [442, 151] width 143 height 16
drag, startPoint x: 437, startPoint y: 146, endPoint x: 363, endPoint y: 143, distance: 73.4
click at [327, 2] on dl "Survey Date: [DATE] Surveyed By: [PERSON_NAME] Recorded By: [PERSON_NAME] Proje…" at bounding box center [367, 205] width 293 height 124
drag, startPoint x: 363, startPoint y: 143, endPoint x: 427, endPoint y: 157, distance: 64.7
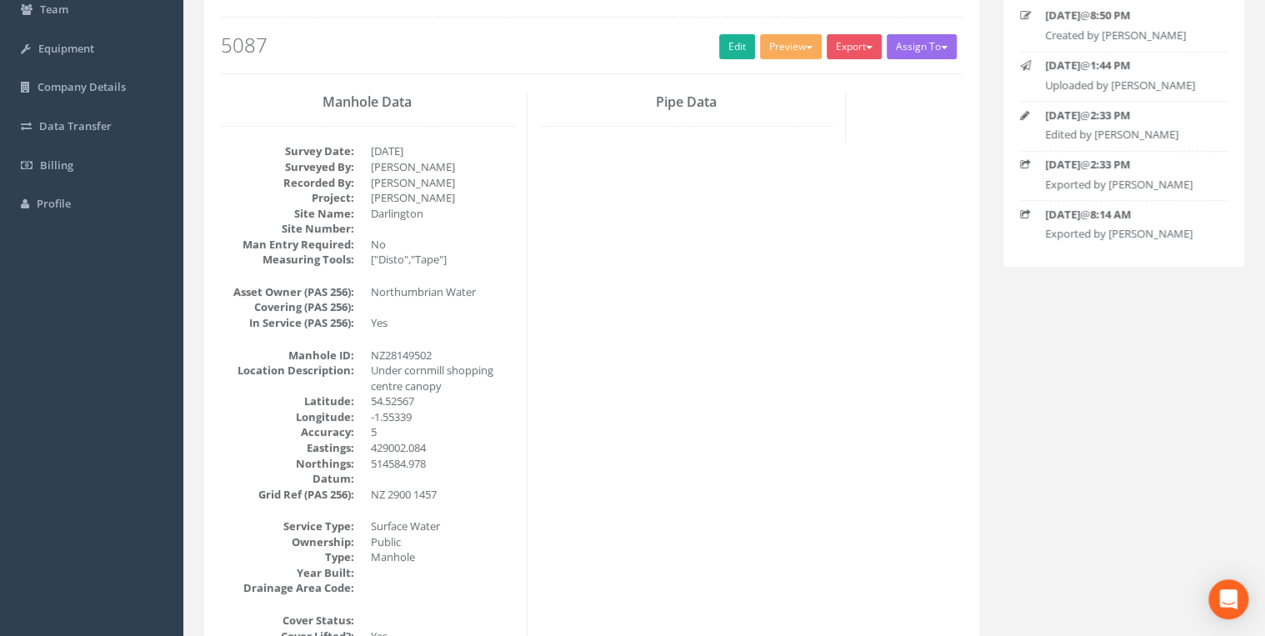
click at [327, 2] on dd "[PERSON_NAME]" at bounding box center [442, 167] width 143 height 16
drag, startPoint x: 432, startPoint y: 151, endPoint x: 349, endPoint y: 150, distance: 83.3
click at [327, 2] on dl "Survey Date: [DATE] Surveyed By: [PERSON_NAME] Recorded By: [PERSON_NAME] Proje…" at bounding box center [367, 205] width 293 height 124
click at [327, 2] on dd "[DATE]" at bounding box center [442, 151] width 143 height 16
